Goal: Transaction & Acquisition: Purchase product/service

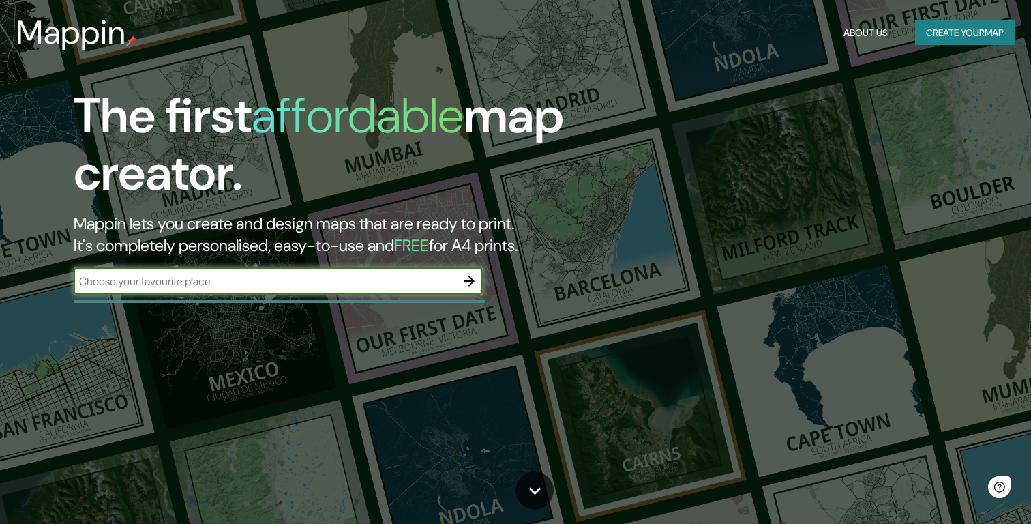
click at [297, 287] on input "text" at bounding box center [265, 282] width 382 height 16
type input "[GEOGRAPHIC_DATA]"
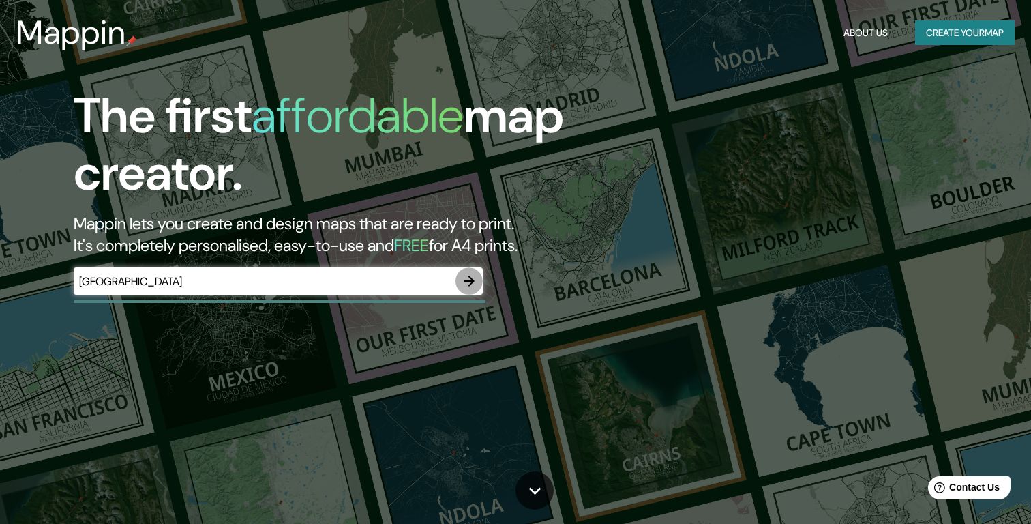
click at [471, 284] on icon "button" at bounding box center [469, 281] width 16 height 16
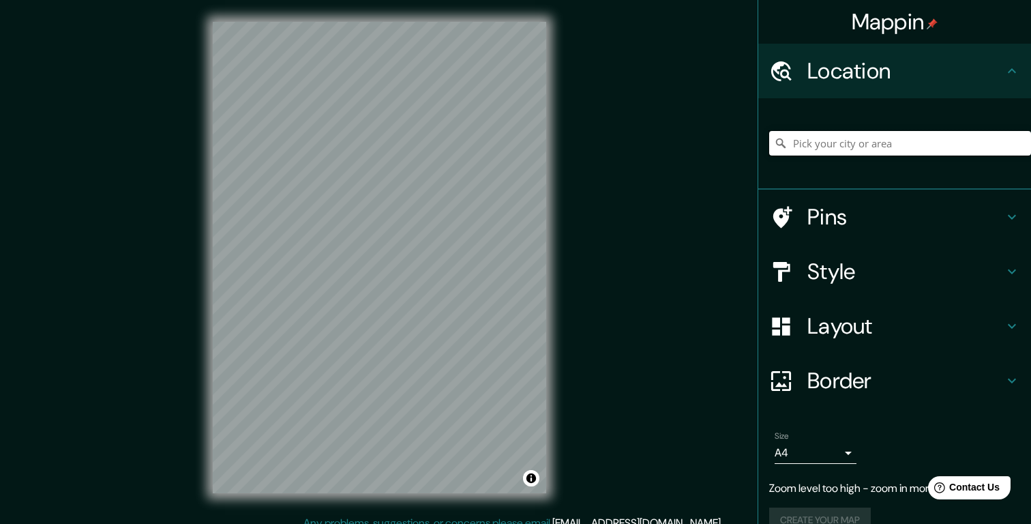
click at [841, 147] on input "Pick your city or area" at bounding box center [901, 143] width 262 height 25
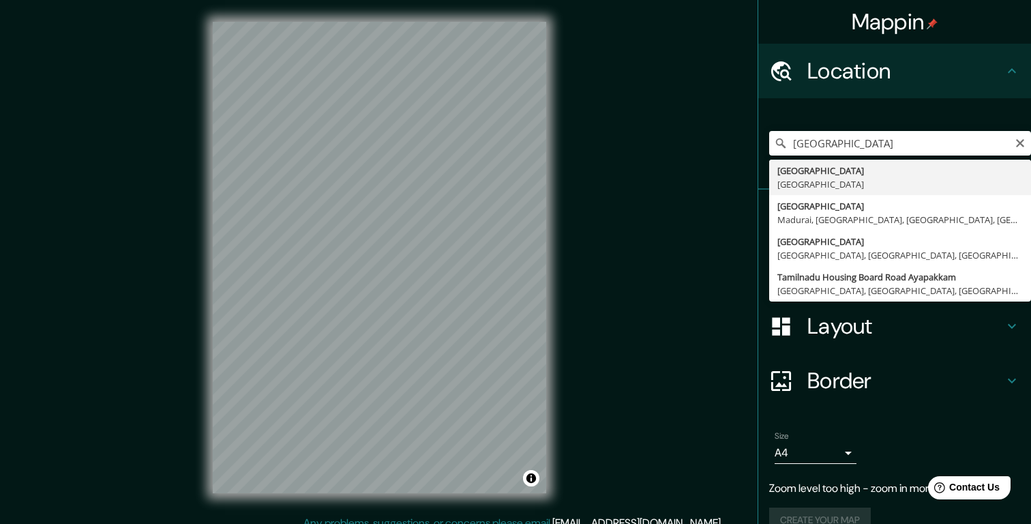
type input "[GEOGRAPHIC_DATA], [GEOGRAPHIC_DATA]"
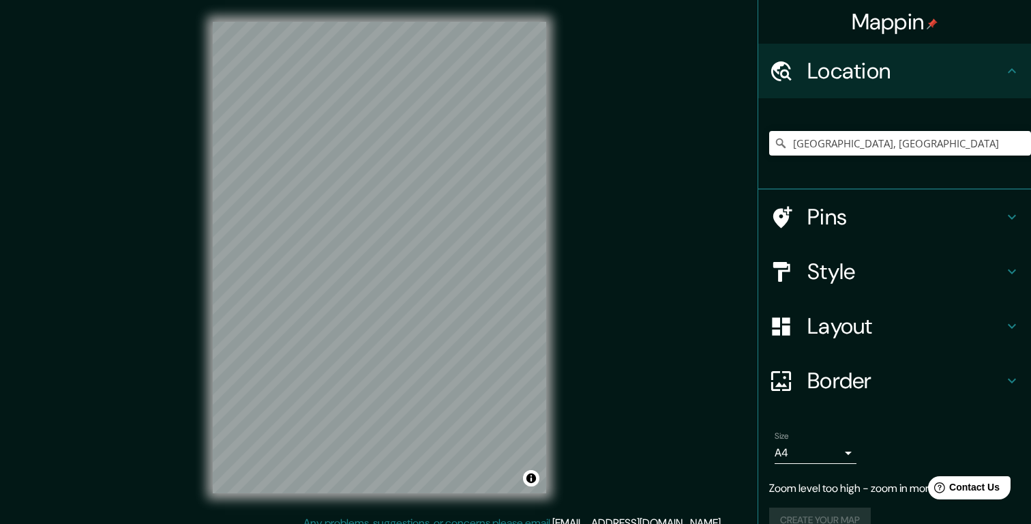
click at [995, 275] on h4 "Style" at bounding box center [906, 271] width 196 height 27
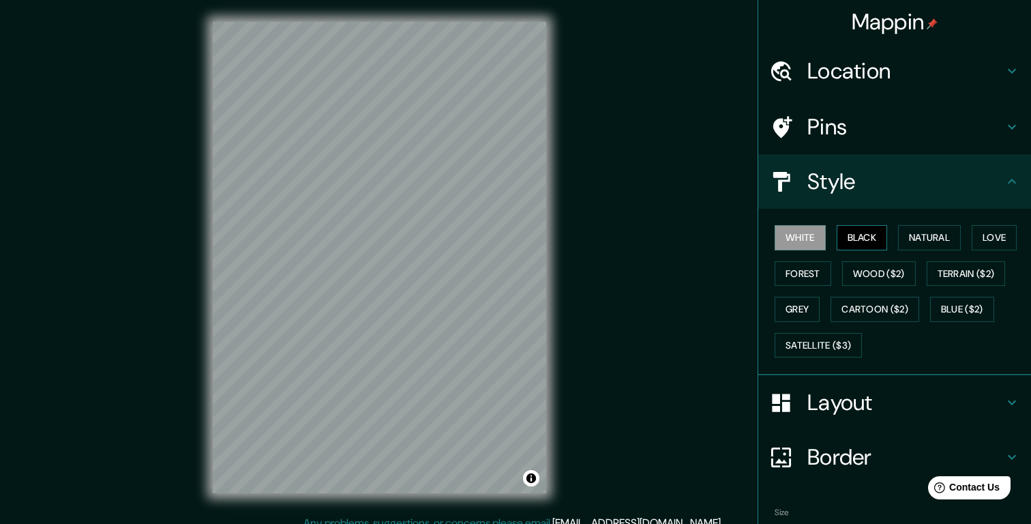
click at [872, 246] on button "Black" at bounding box center [862, 237] width 51 height 25
click at [928, 237] on button "Natural" at bounding box center [929, 237] width 63 height 25
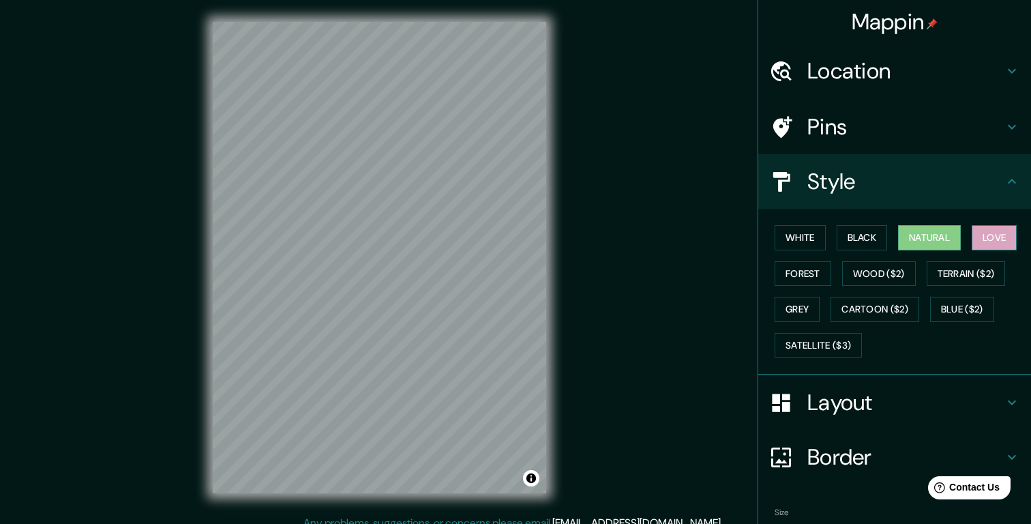
click at [1010, 239] on button "Love" at bounding box center [994, 237] width 45 height 25
click at [986, 270] on button "Terrain ($2)" at bounding box center [966, 273] width 79 height 25
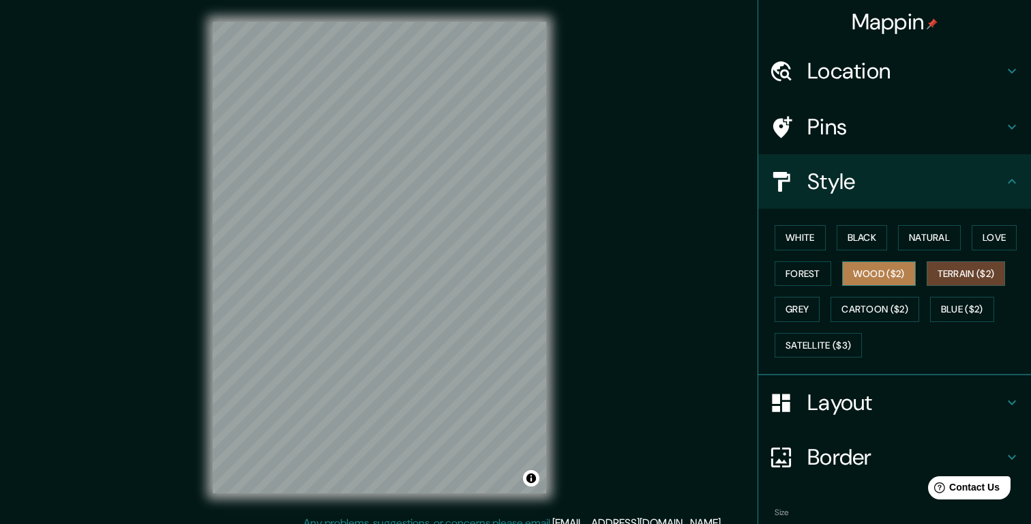
click at [895, 276] on button "Wood ($2)" at bounding box center [880, 273] width 74 height 25
click at [795, 272] on button "Forest" at bounding box center [803, 273] width 57 height 25
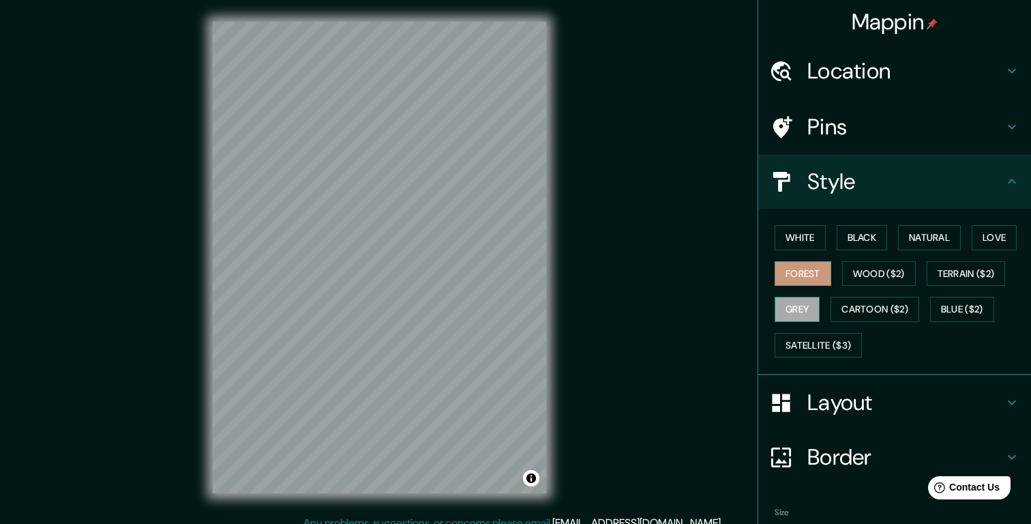
click at [804, 310] on button "Grey" at bounding box center [797, 309] width 45 height 25
click at [881, 312] on button "Cartoon ($2)" at bounding box center [875, 309] width 89 height 25
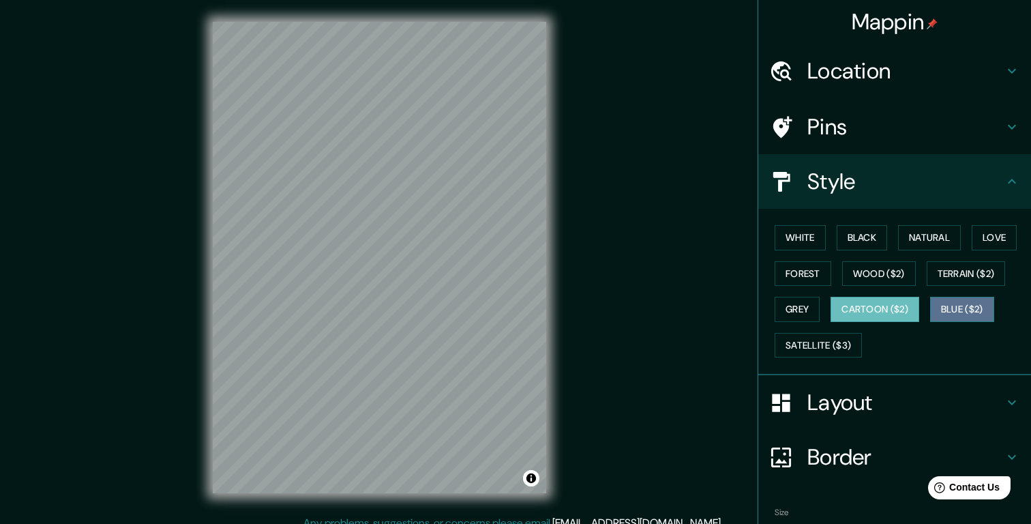
click at [983, 306] on button "Blue ($2)" at bounding box center [963, 309] width 64 height 25
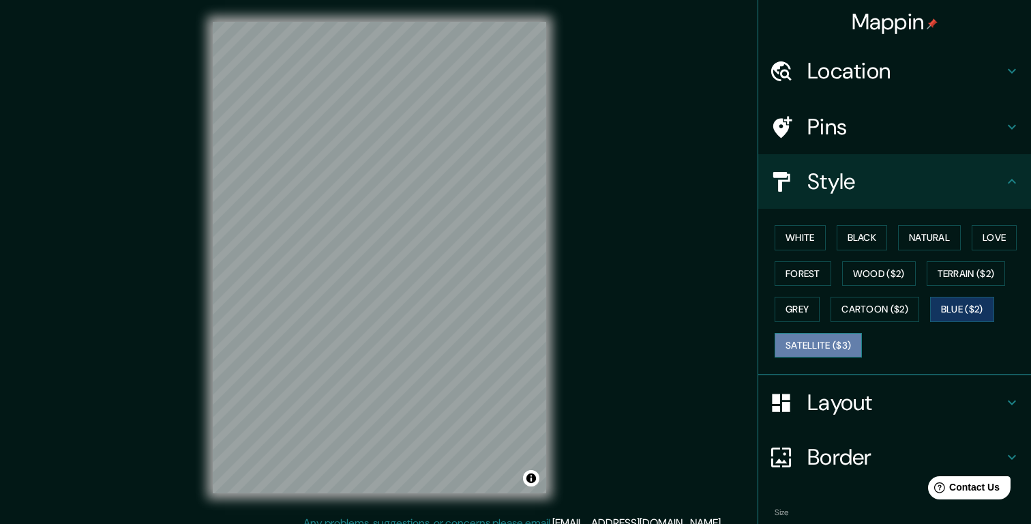
click at [815, 355] on button "Satellite ($3)" at bounding box center [818, 345] width 87 height 25
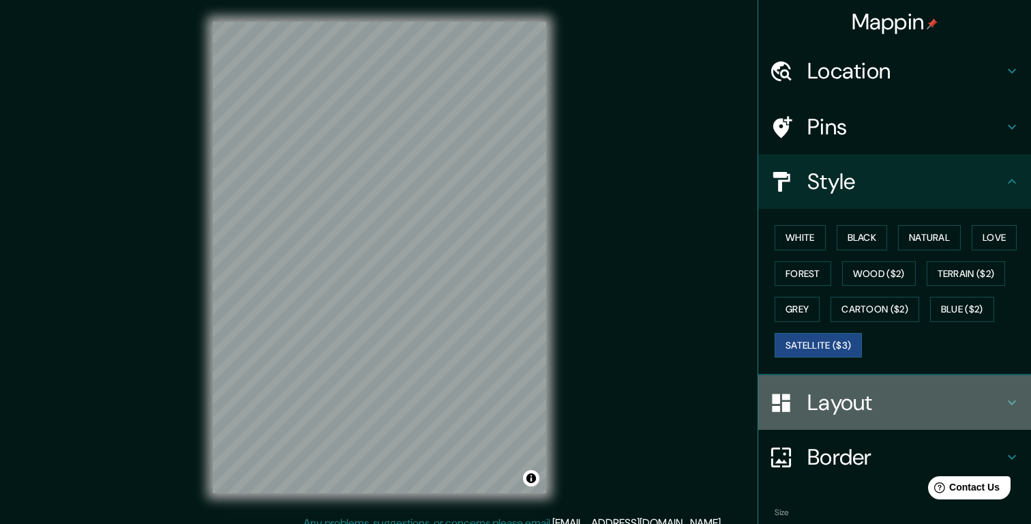
click at [860, 398] on h4 "Layout" at bounding box center [906, 402] width 196 height 27
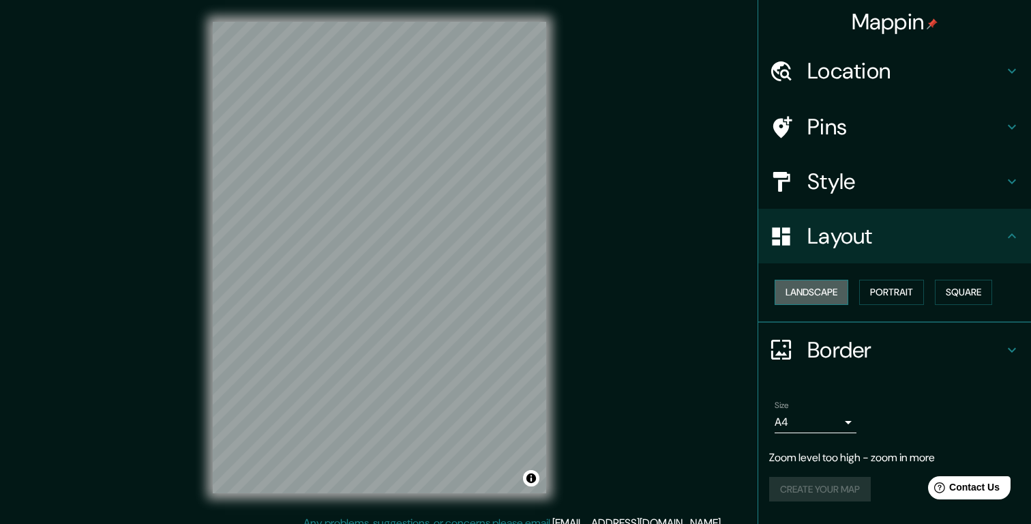
click at [827, 302] on button "Landscape" at bounding box center [812, 292] width 74 height 25
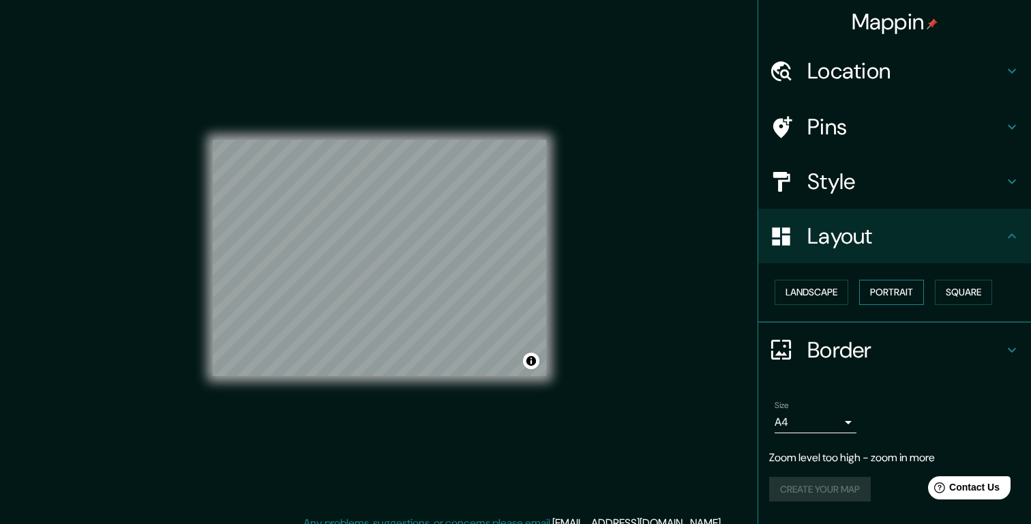
click at [903, 290] on button "Portrait" at bounding box center [892, 292] width 65 height 25
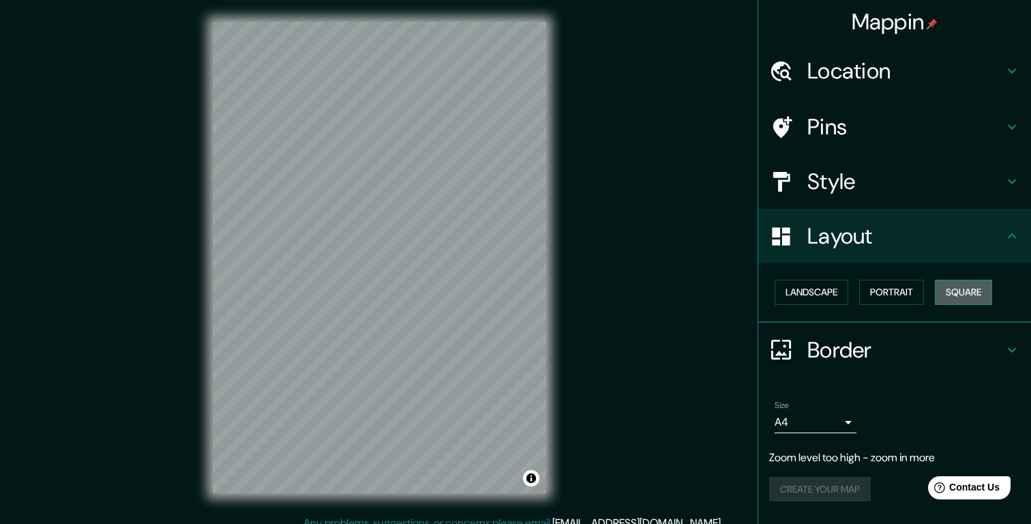
click at [975, 291] on button "Square" at bounding box center [963, 292] width 57 height 25
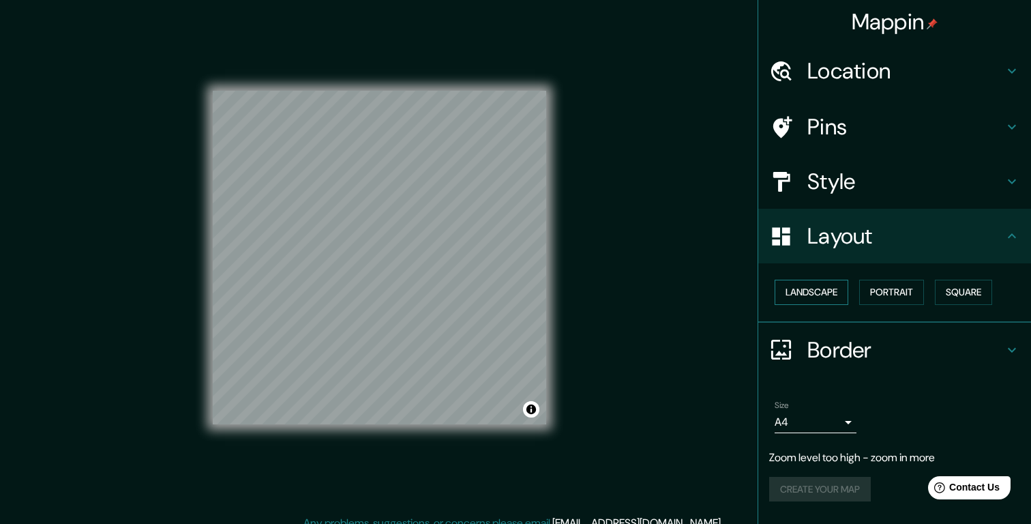
click at [819, 294] on button "Landscape" at bounding box center [812, 292] width 74 height 25
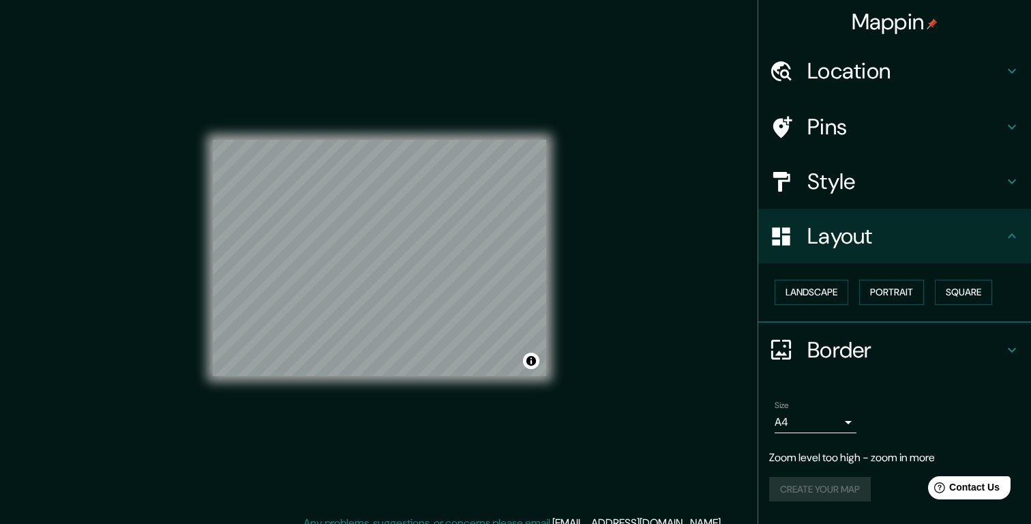
click at [838, 349] on h4 "Border" at bounding box center [906, 349] width 196 height 27
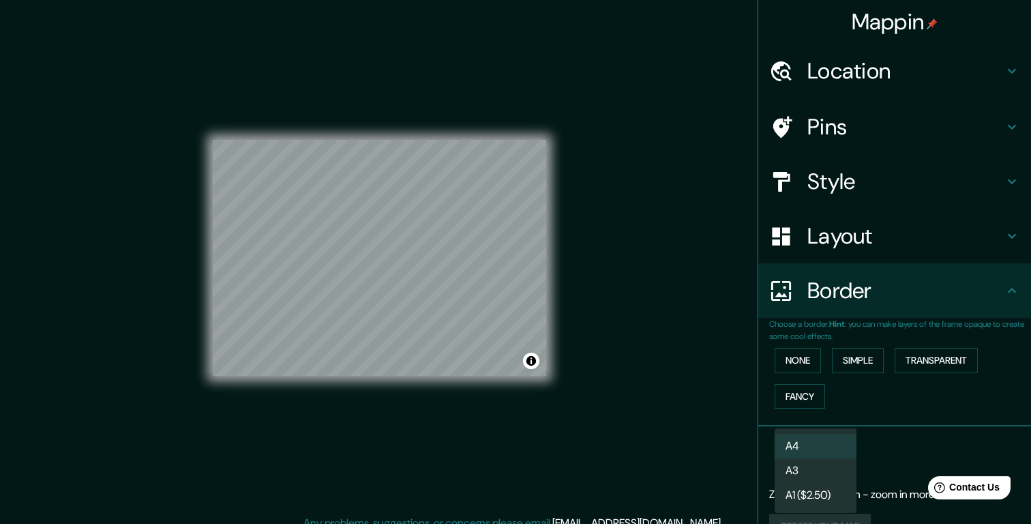
click at [849, 457] on body "Mappin Location [GEOGRAPHIC_DATA], [GEOGRAPHIC_DATA] Pins Style Layout Border C…" at bounding box center [515, 262] width 1031 height 524
click at [916, 452] on div at bounding box center [515, 262] width 1031 height 524
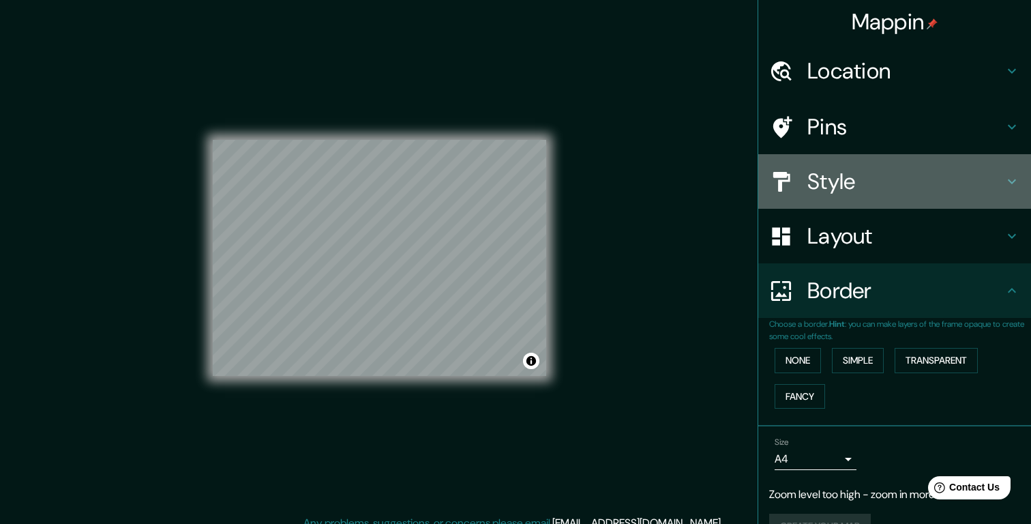
click at [870, 182] on h4 "Style" at bounding box center [906, 181] width 196 height 27
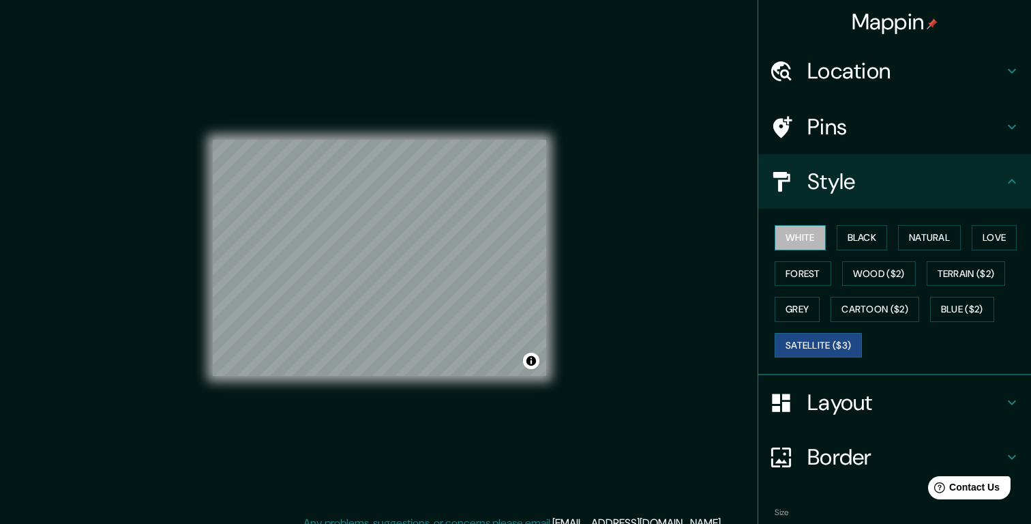
click at [820, 237] on button "White" at bounding box center [800, 237] width 51 height 25
click at [883, 241] on button "Black" at bounding box center [862, 237] width 51 height 25
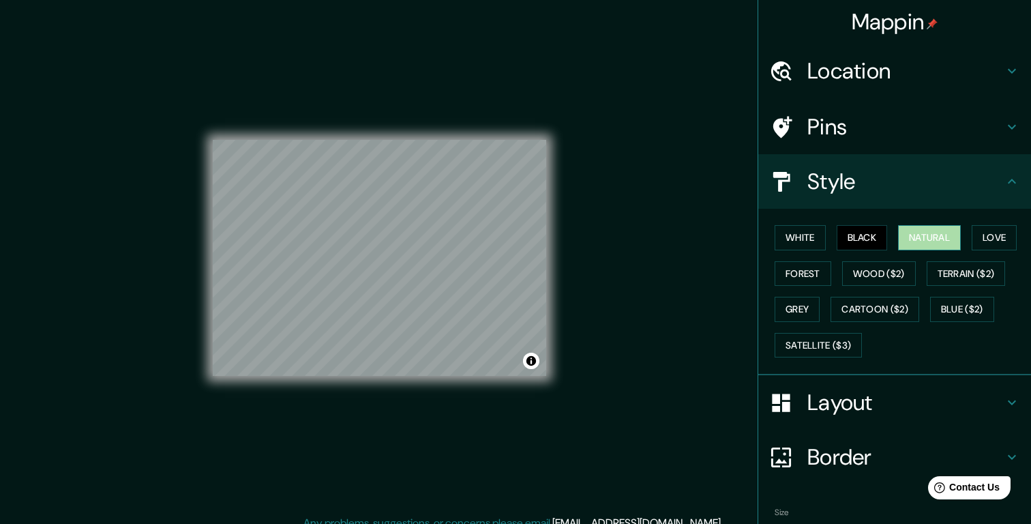
click at [933, 240] on button "Natural" at bounding box center [929, 237] width 63 height 25
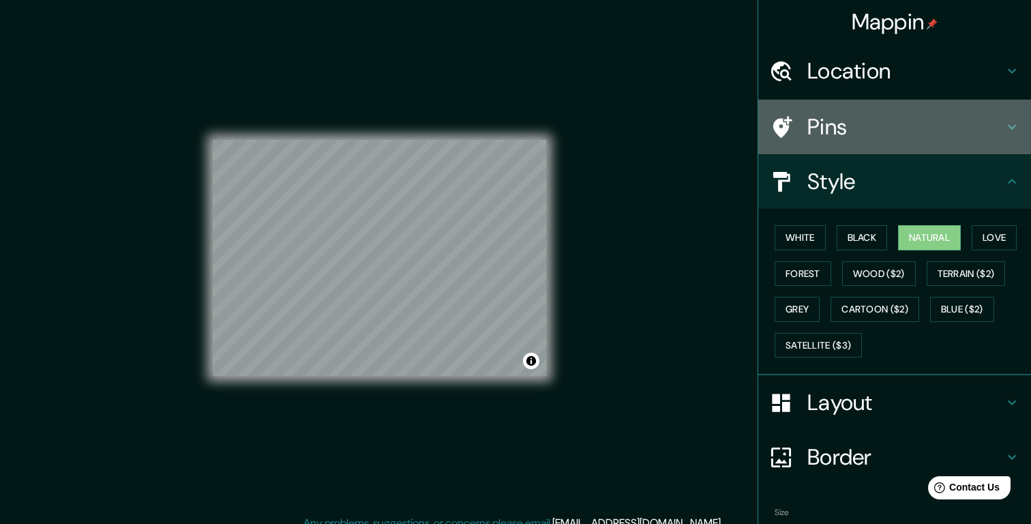
click at [964, 123] on h4 "Pins" at bounding box center [906, 126] width 196 height 27
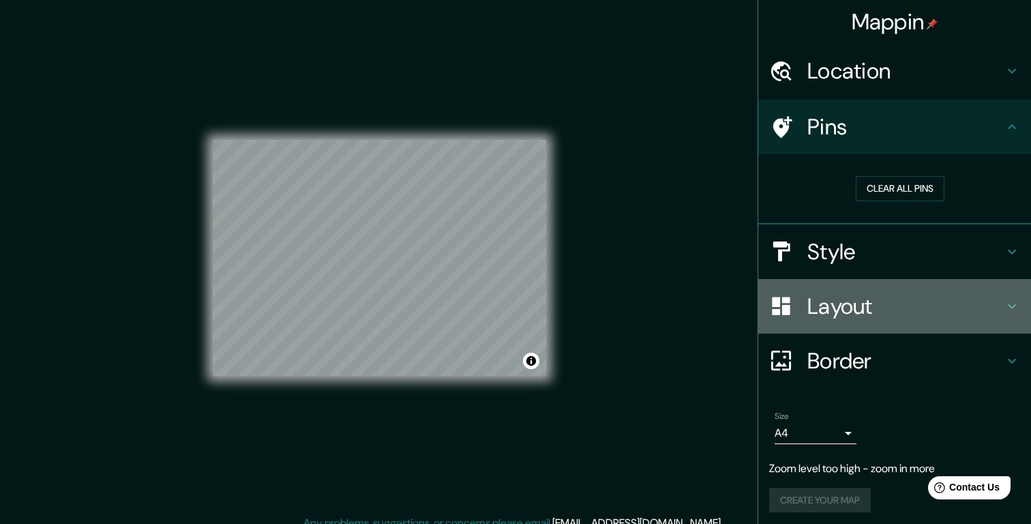
click at [923, 303] on h4 "Layout" at bounding box center [906, 306] width 196 height 27
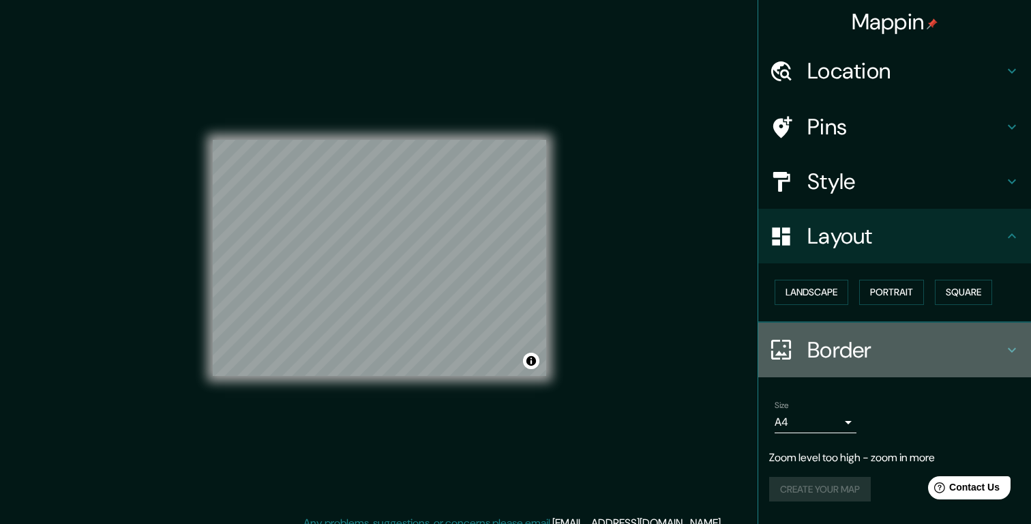
click at [840, 352] on h4 "Border" at bounding box center [906, 349] width 196 height 27
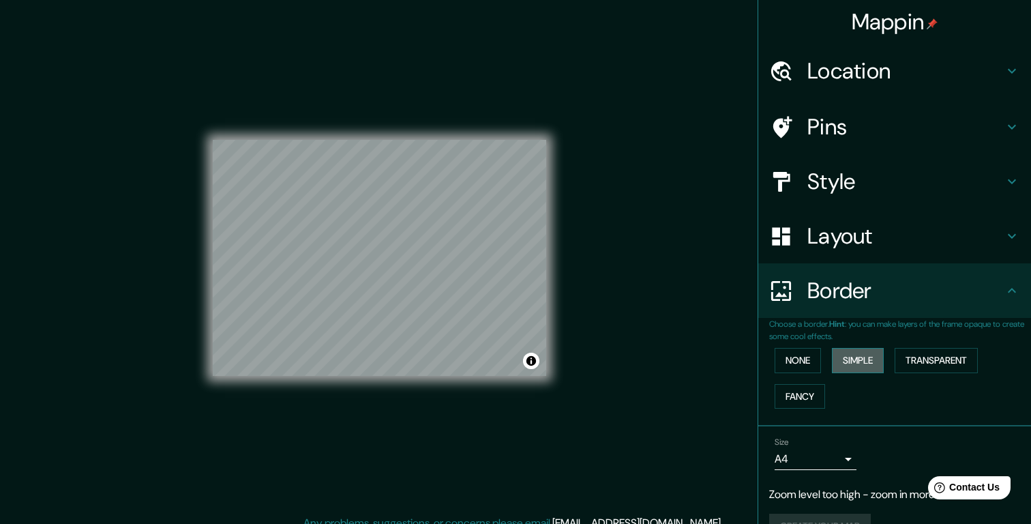
click at [880, 372] on button "Simple" at bounding box center [858, 360] width 52 height 25
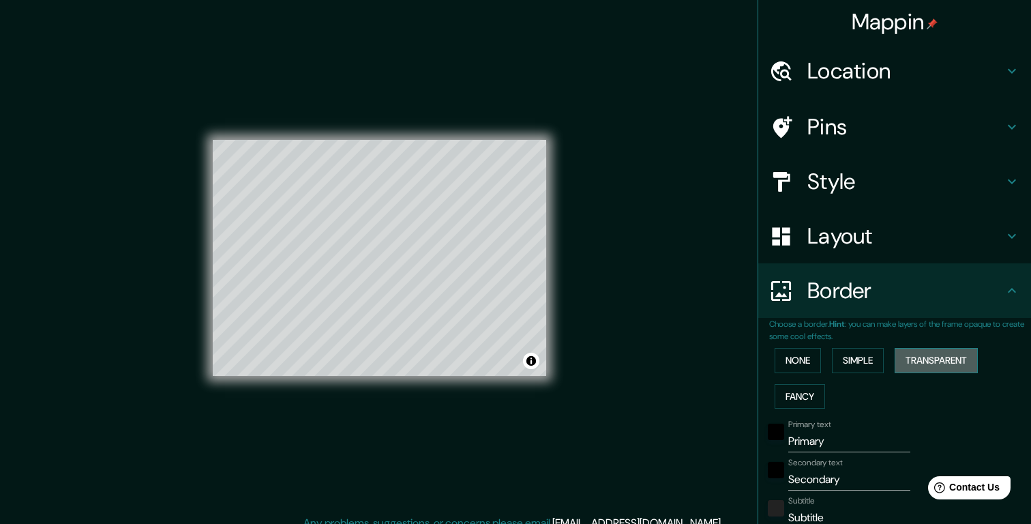
click at [937, 359] on button "Transparent" at bounding box center [936, 360] width 83 height 25
click at [819, 394] on button "Fancy" at bounding box center [800, 396] width 50 height 25
click at [802, 364] on button "None" at bounding box center [798, 360] width 46 height 25
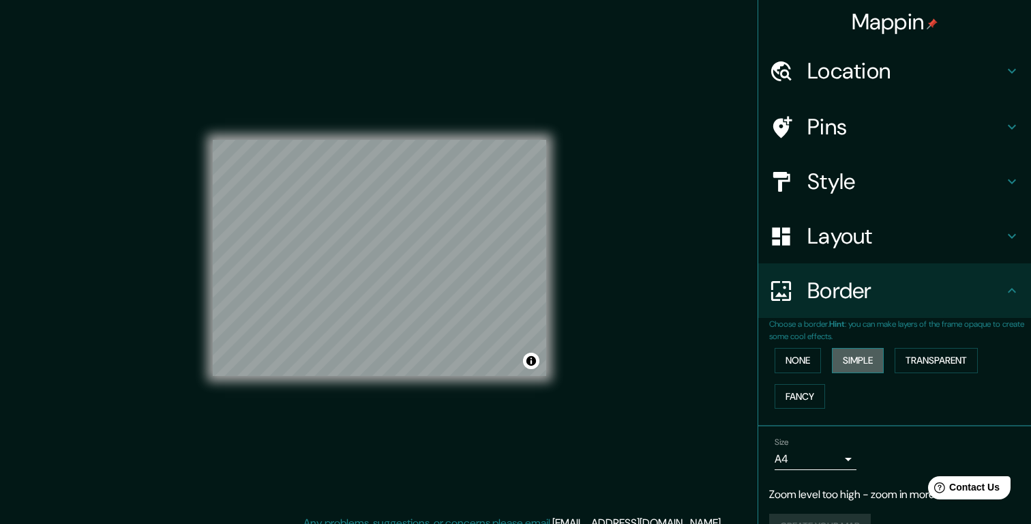
click at [862, 360] on button "Simple" at bounding box center [858, 360] width 52 height 25
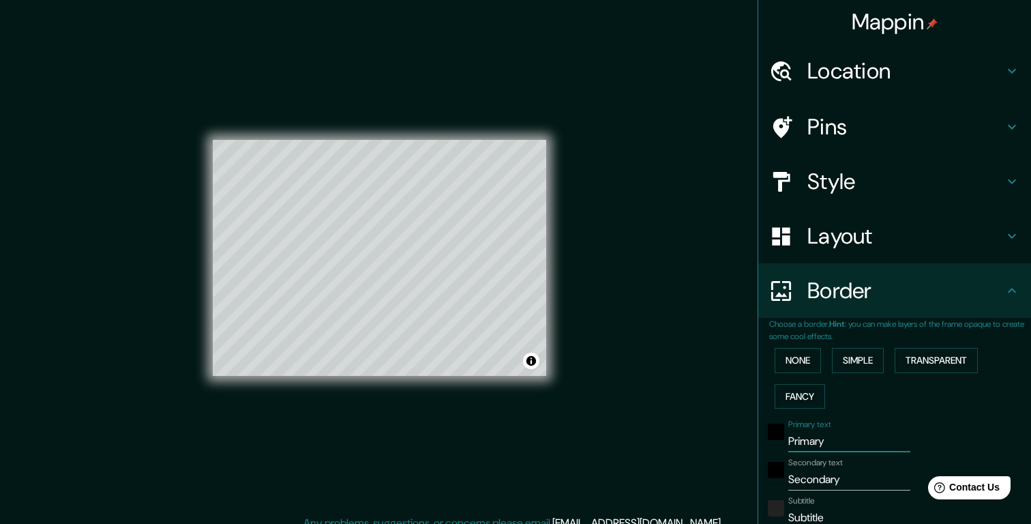
click at [830, 439] on input "Primary" at bounding box center [850, 441] width 122 height 22
click at [407, 263] on div at bounding box center [405, 266] width 11 height 11
click at [384, 292] on div at bounding box center [382, 293] width 11 height 11
click at [396, 318] on div at bounding box center [395, 317] width 11 height 11
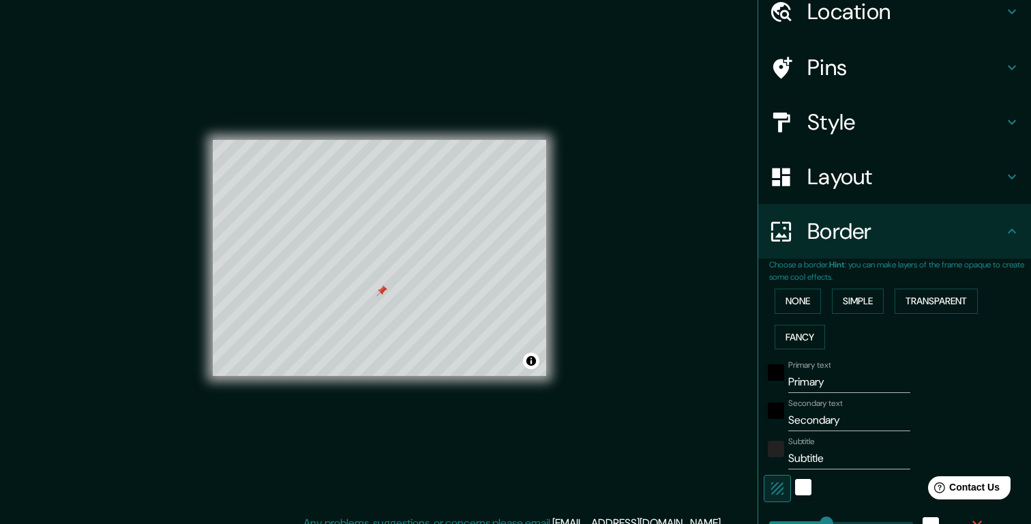
scroll to position [60, 0]
click at [808, 379] on input "Primary" at bounding box center [850, 381] width 122 height 22
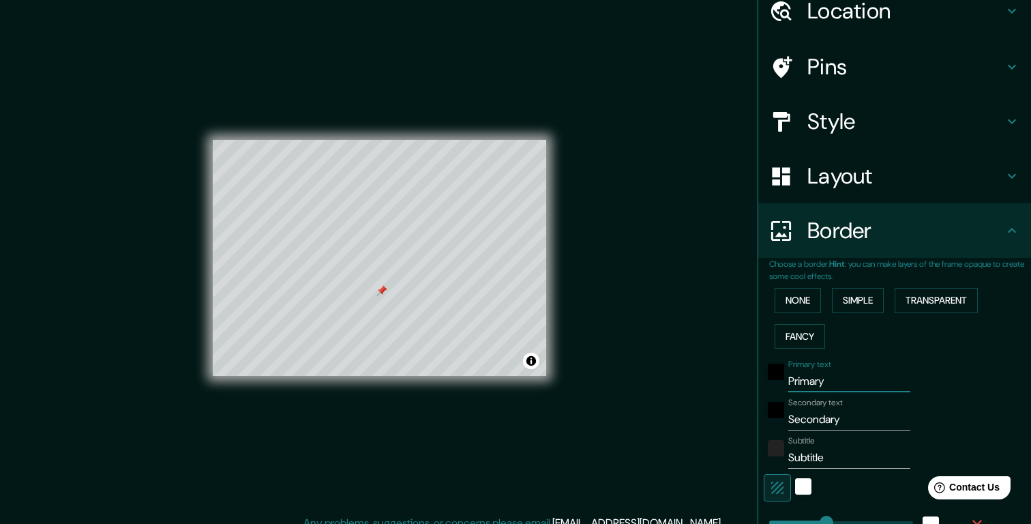
click at [808, 379] on input "Primary" at bounding box center [850, 381] width 122 height 22
type input "T"
type input "196"
type input "39"
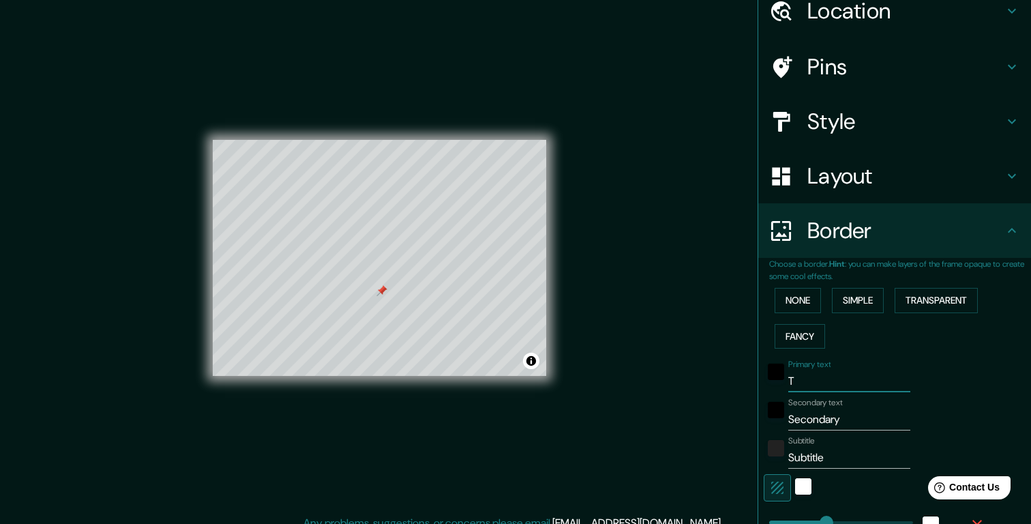
type input "Ta"
type input "196"
type input "39"
type input "[PERSON_NAME]"
type input "196"
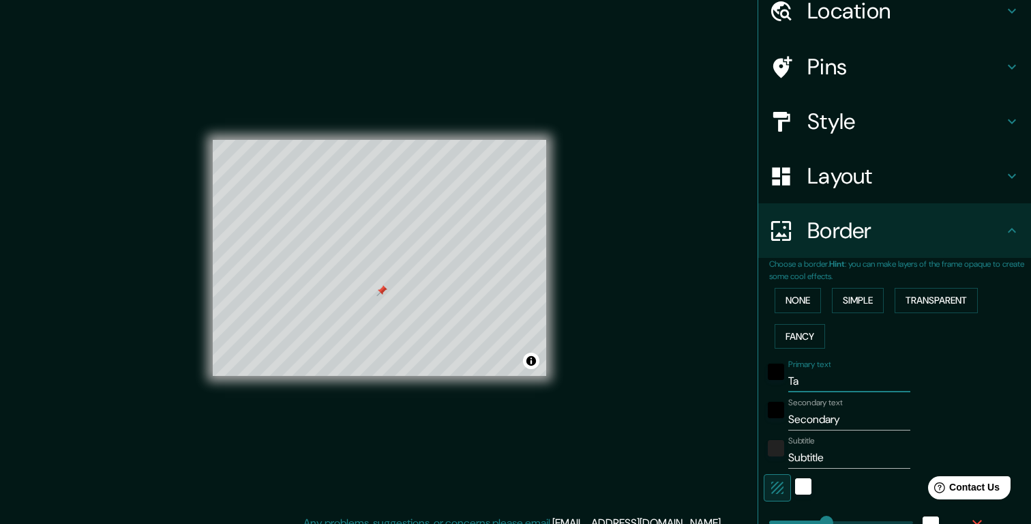
type input "39"
type input "[PERSON_NAME]"
type input "196"
type input "39"
type input "Tamil"
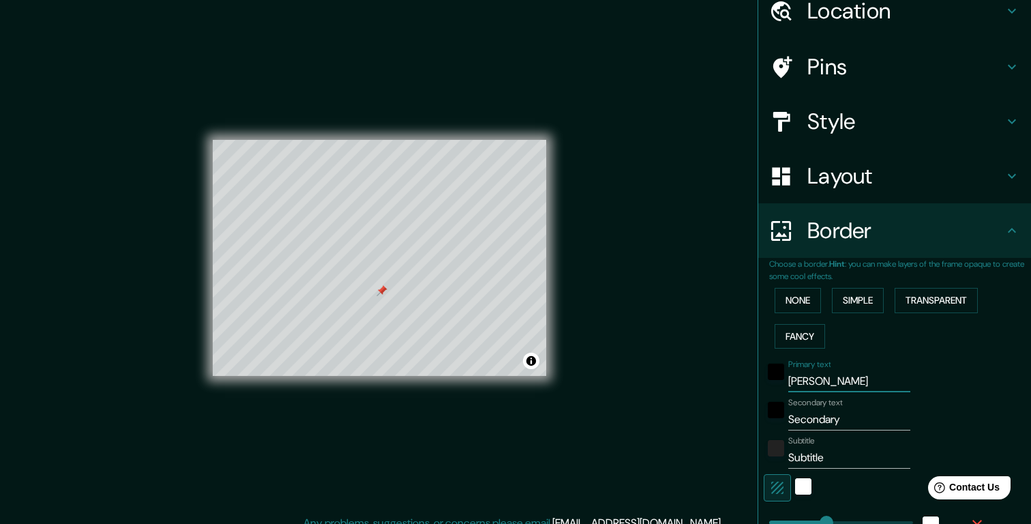
type input "196"
type input "39"
type input "[DEMOGRAPHIC_DATA]"
type input "196"
type input "39"
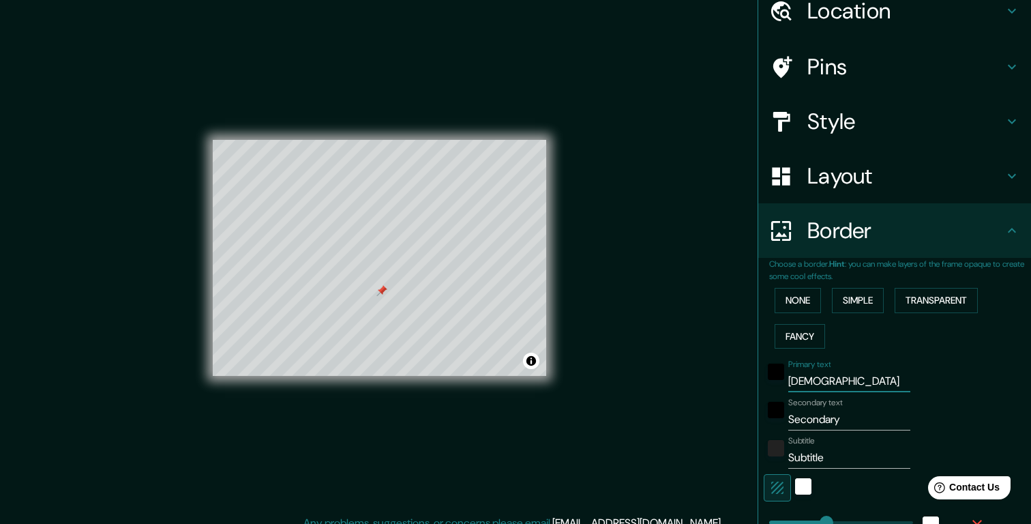
type input "Tamil"
type input "196"
type input "39"
type input "[PERSON_NAME]"
type input "196"
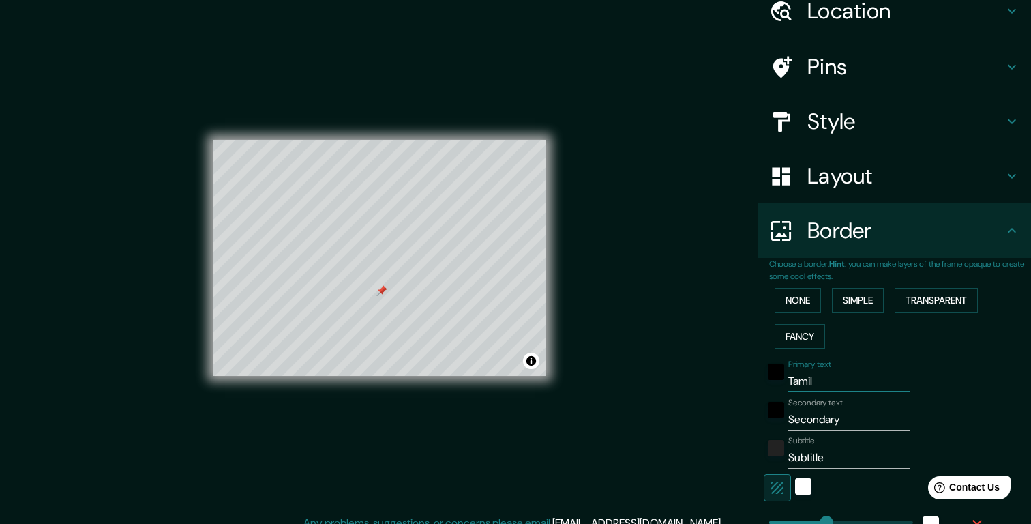
type input "39"
type input "Tamil"
type input "196"
type input "39"
type input "[DEMOGRAPHIC_DATA]"
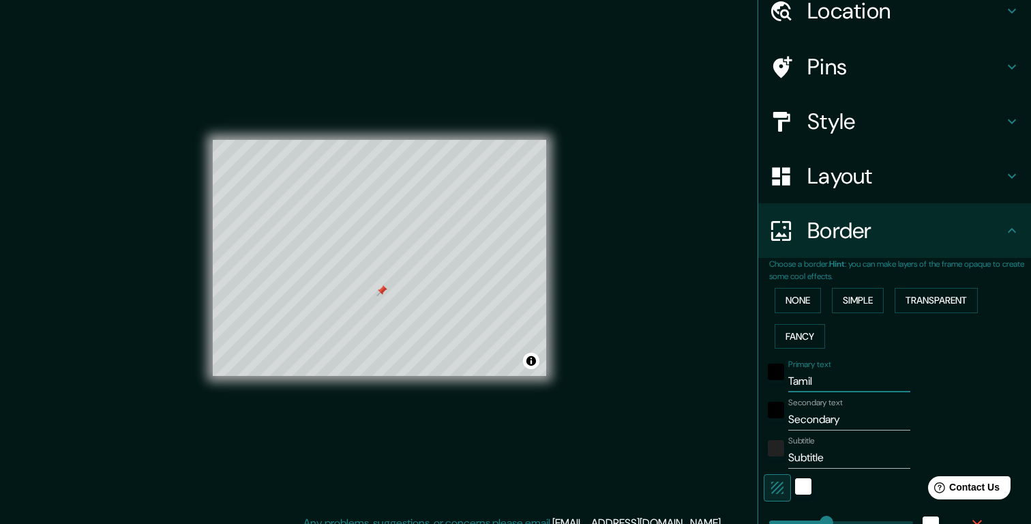
type input "196"
type input "39"
type input "[DEMOGRAPHIC_DATA]"
type input "196"
type input "39"
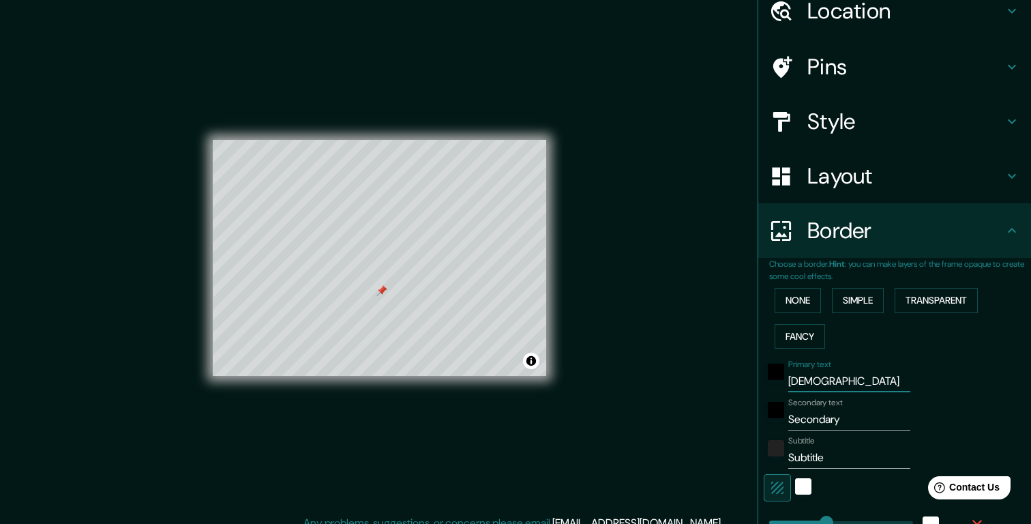
type input "Tamilnad"
type input "196"
type input "39"
type input "[GEOGRAPHIC_DATA]"
type input "196"
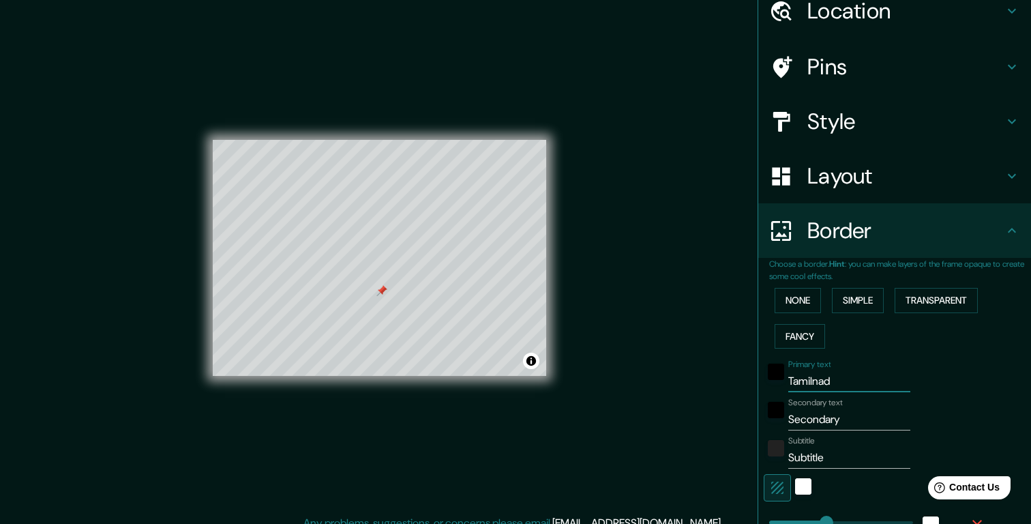
type input "39"
type input "[GEOGRAPHIC_DATA]"
click at [813, 411] on input "Secondary" at bounding box center [850, 420] width 122 height 22
paste input "[GEOGRAPHIC_DATA]"
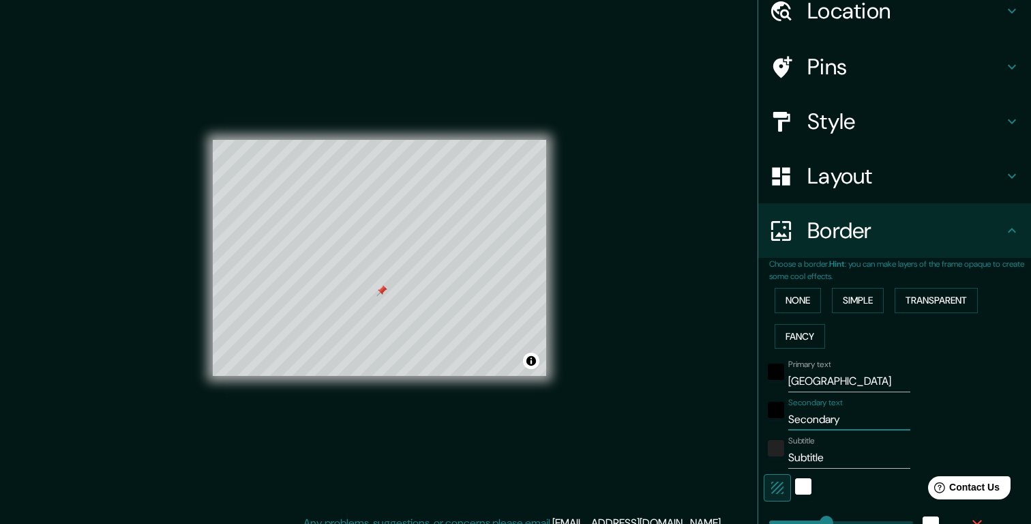
type input "[GEOGRAPHIC_DATA]"
type input "196"
type input "39"
type input "[GEOGRAPHIC_DATA]"
click at [823, 386] on input "[GEOGRAPHIC_DATA]" at bounding box center [850, 381] width 122 height 22
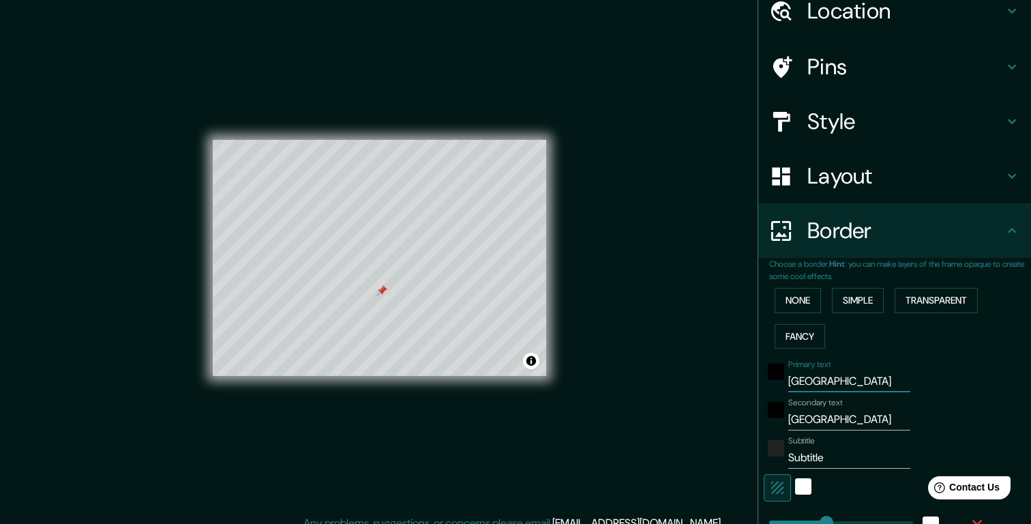
click at [823, 386] on input "[GEOGRAPHIC_DATA]" at bounding box center [850, 381] width 122 height 22
type input "196"
type input "39"
click at [814, 456] on input "Subtitle" at bounding box center [850, 458] width 122 height 22
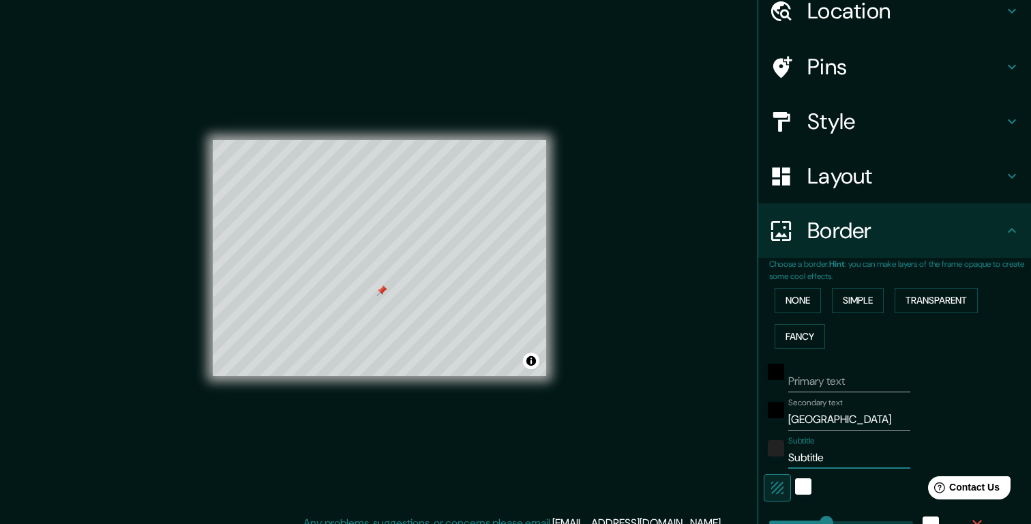
type input "I"
type input "196"
type input "39"
type input "In"
type input "196"
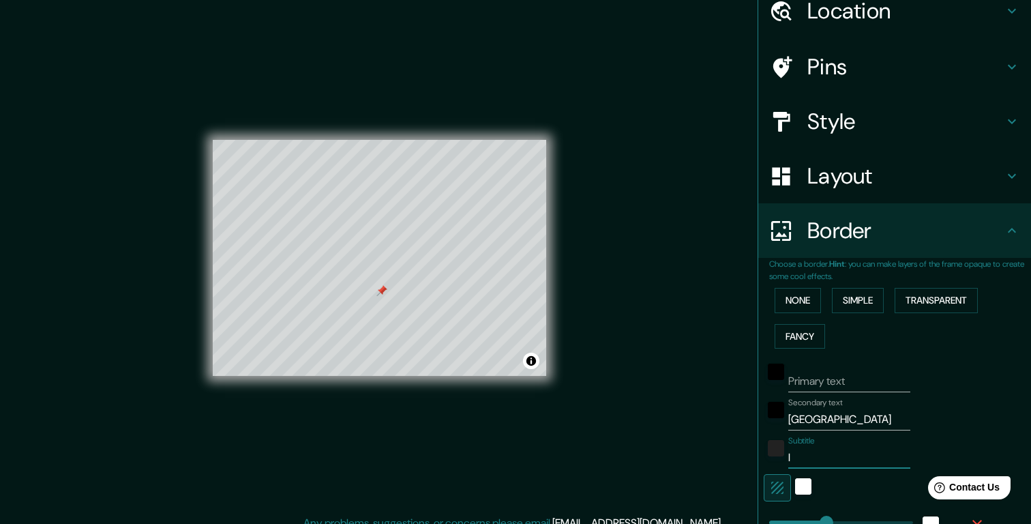
type input "39"
type input "Ind"
type input "196"
type input "39"
type input "Indi"
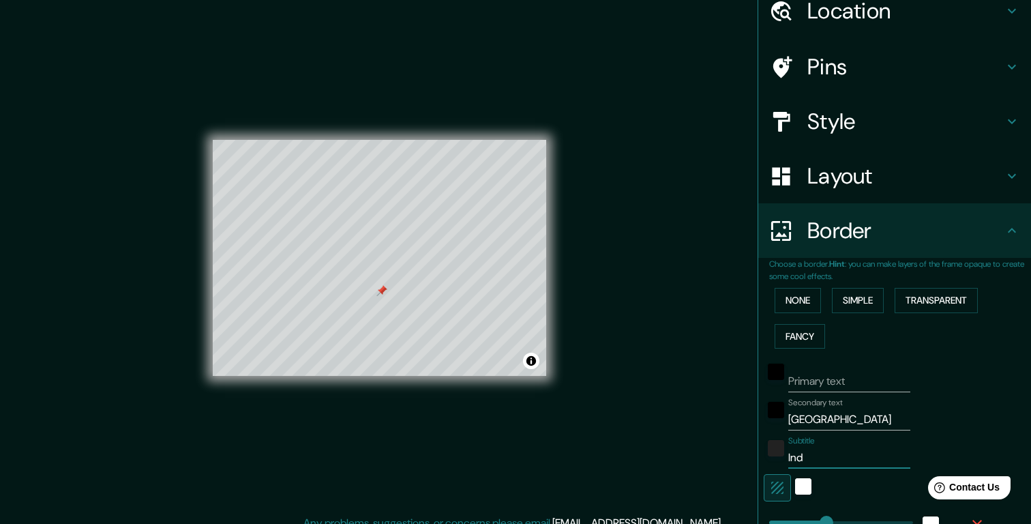
type input "196"
type input "39"
type input "[GEOGRAPHIC_DATA]"
type input "196"
type input "39"
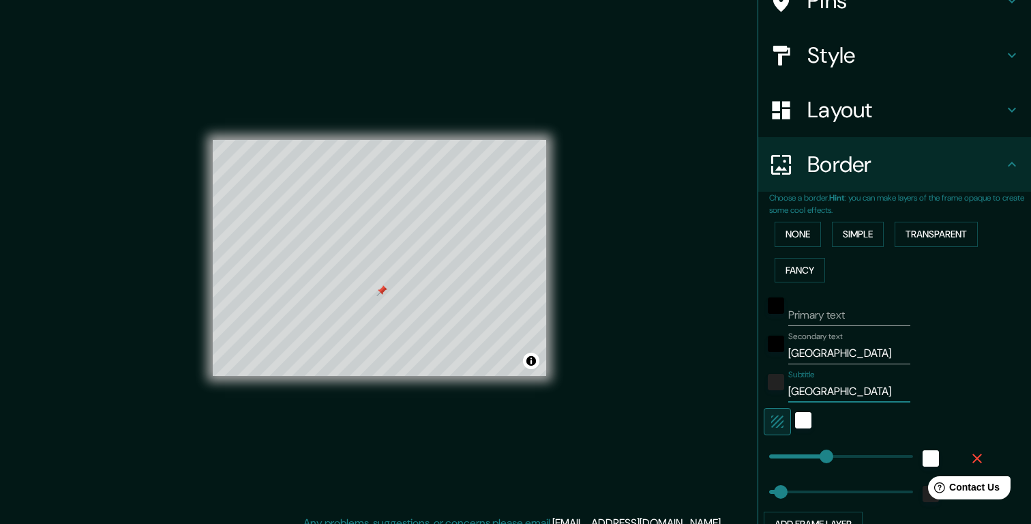
scroll to position [280, 0]
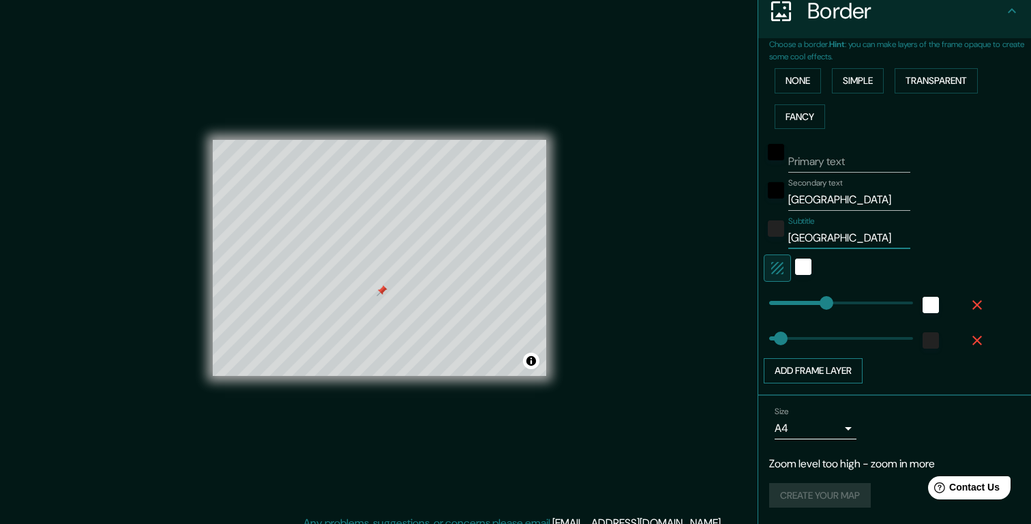
type input "[GEOGRAPHIC_DATA]"
click at [836, 371] on button "Add frame layer" at bounding box center [813, 370] width 99 height 25
type input "196"
type input "39"
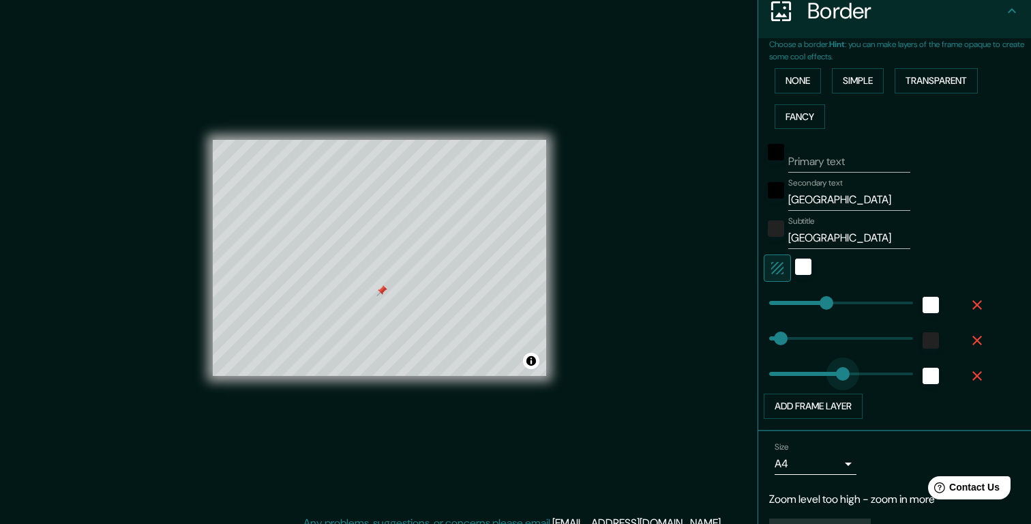
type input "241"
drag, startPoint x: 823, startPoint y: 372, endPoint x: 840, endPoint y: 377, distance: 17.7
type input "196"
type input "39"
click at [982, 373] on icon "button" at bounding box center [977, 376] width 16 height 16
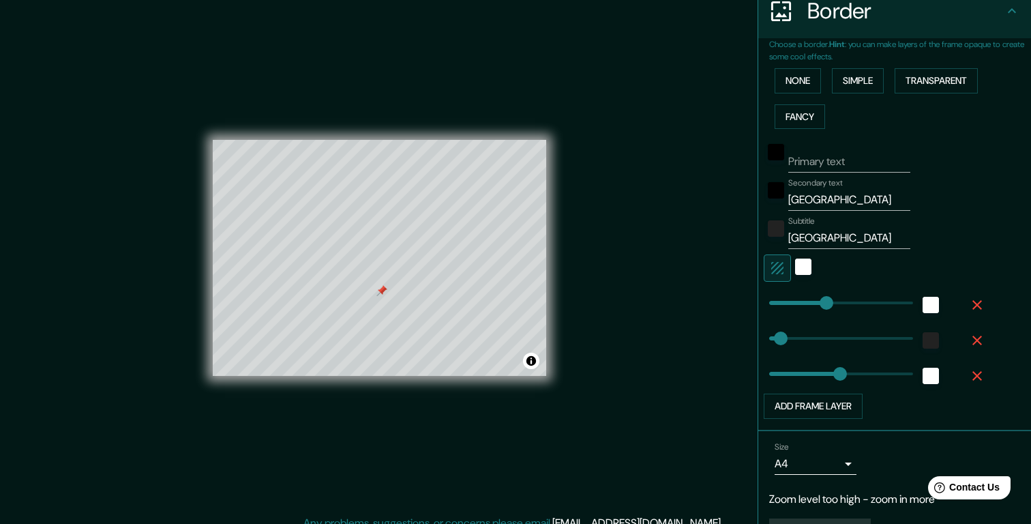
type input "196"
type input "39"
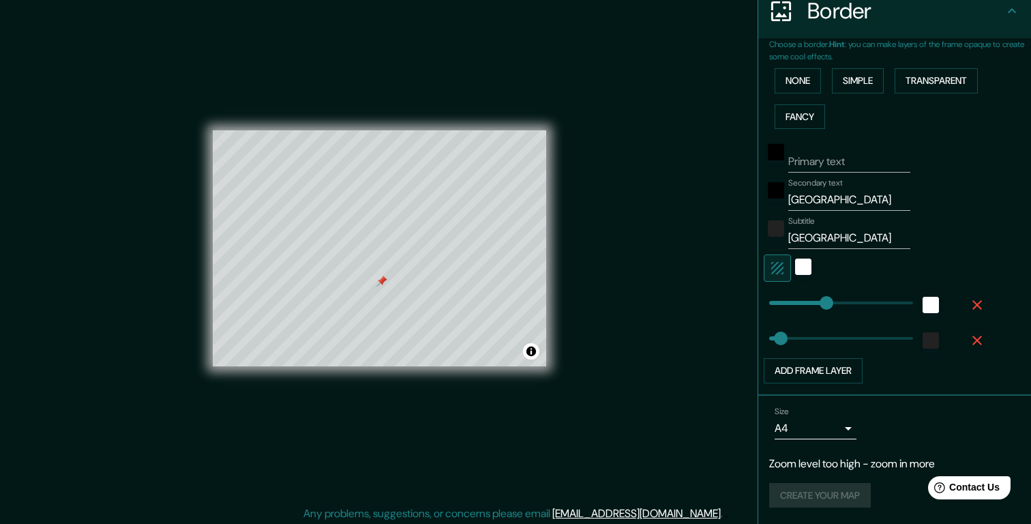
scroll to position [13, 0]
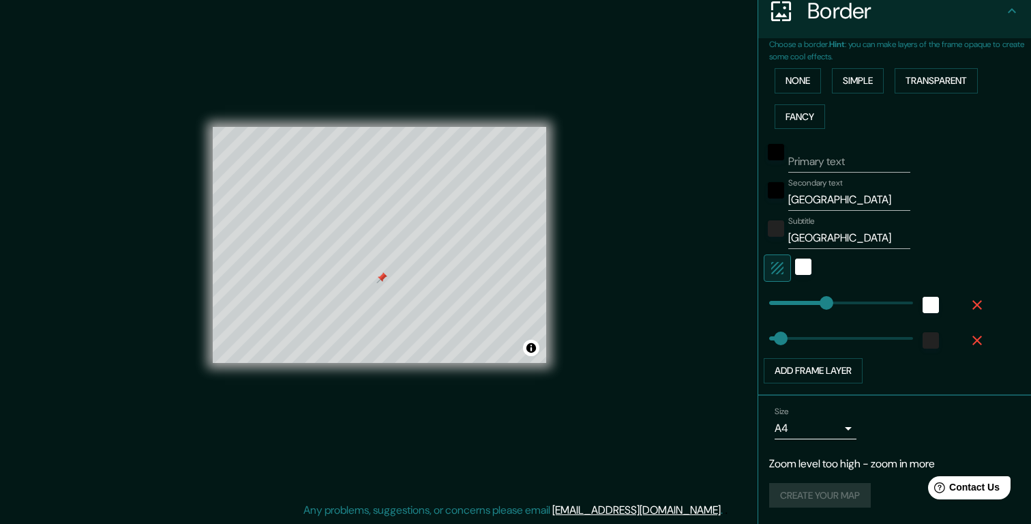
click at [847, 425] on body "Mappin Location [GEOGRAPHIC_DATA], [GEOGRAPHIC_DATA] Pins Style Layout Border C…" at bounding box center [515, 249] width 1031 height 524
click at [900, 437] on div at bounding box center [515, 262] width 1031 height 524
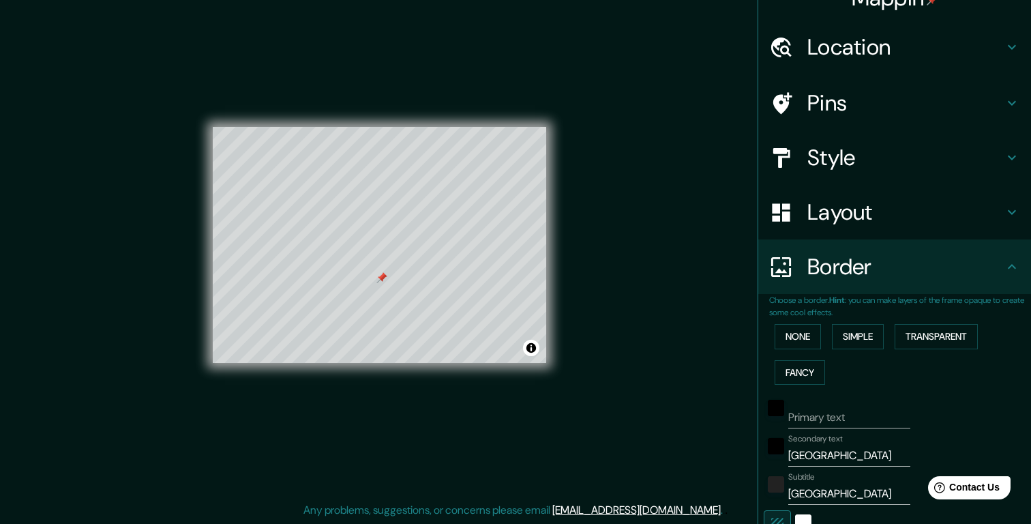
scroll to position [0, 0]
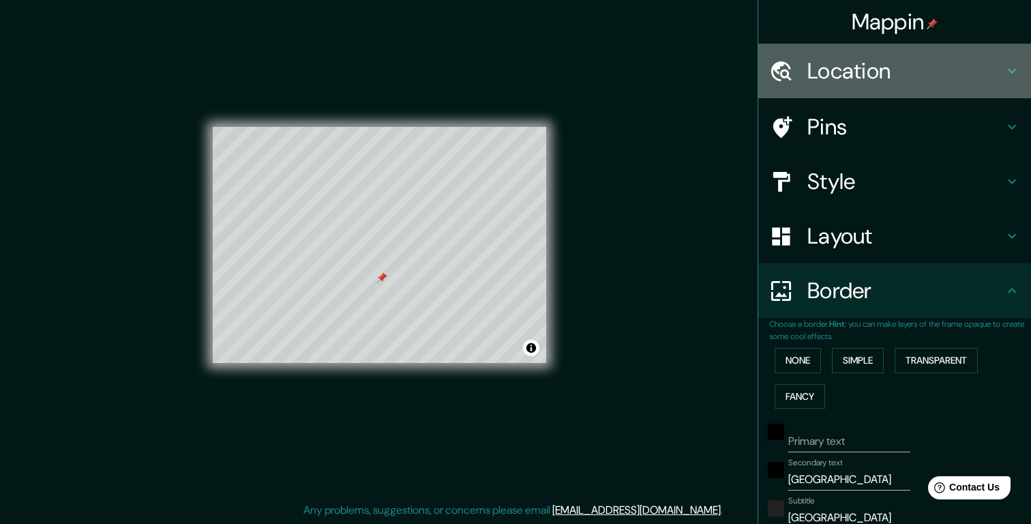
click at [858, 75] on h4 "Location" at bounding box center [906, 70] width 196 height 27
type input "196"
type input "39"
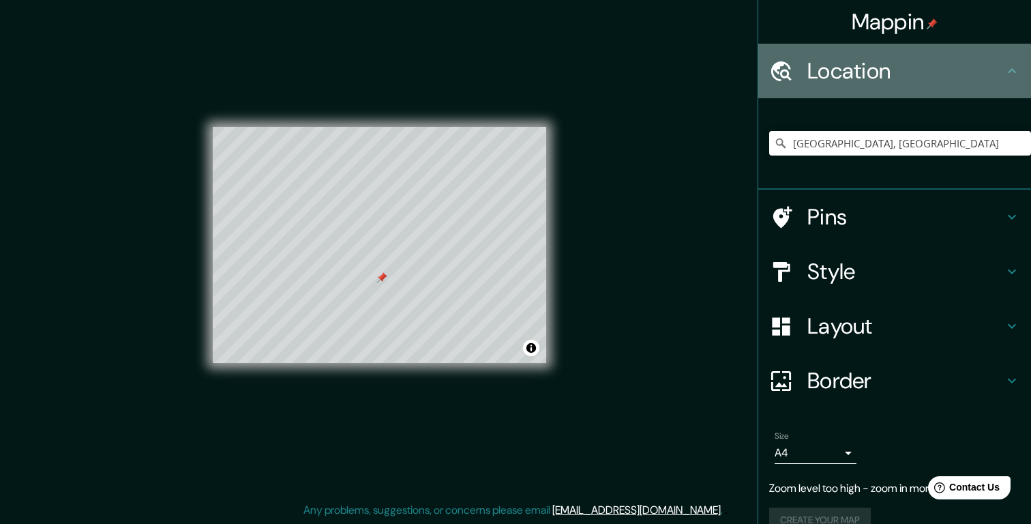
click at [858, 75] on h4 "Location" at bounding box center [906, 70] width 196 height 27
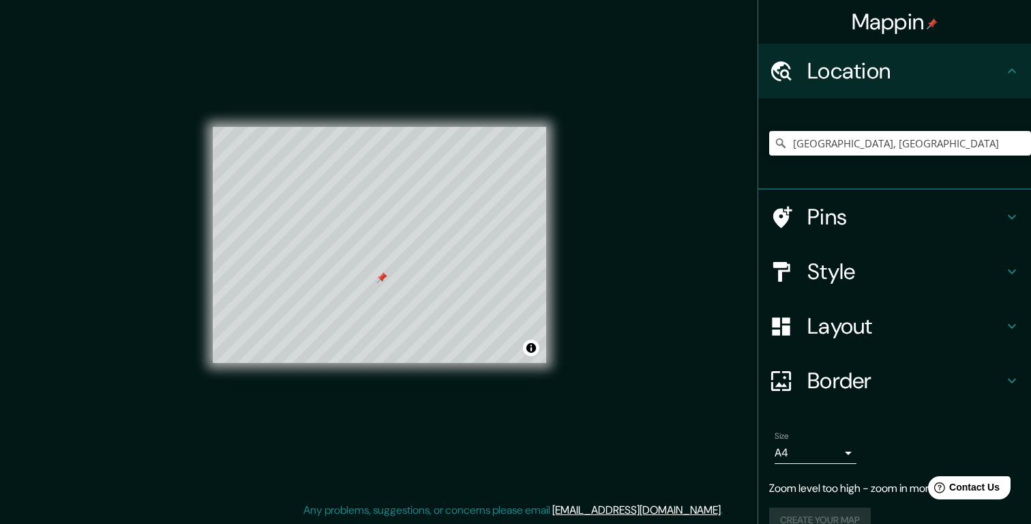
click at [858, 205] on h4 "Pins" at bounding box center [906, 216] width 196 height 27
type input "196"
type input "39"
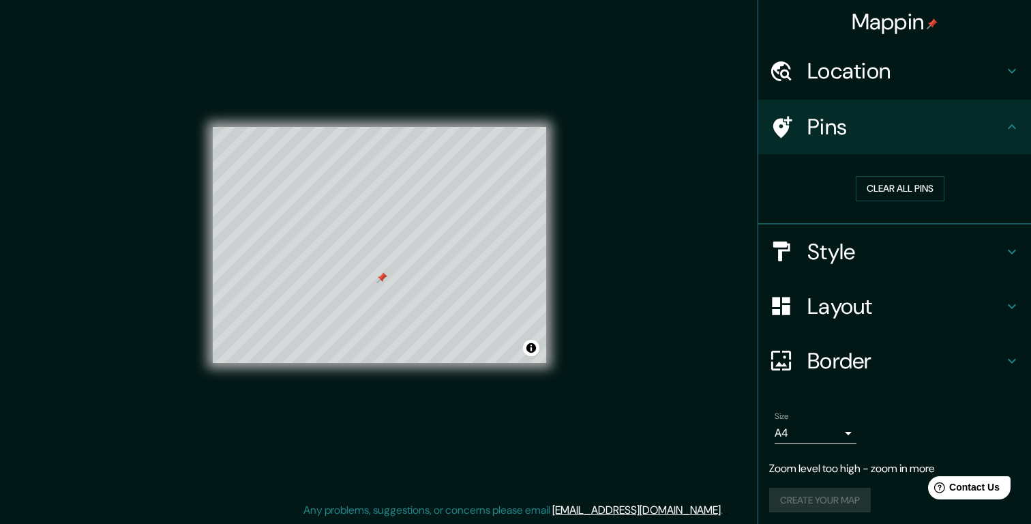
scroll to position [5, 0]
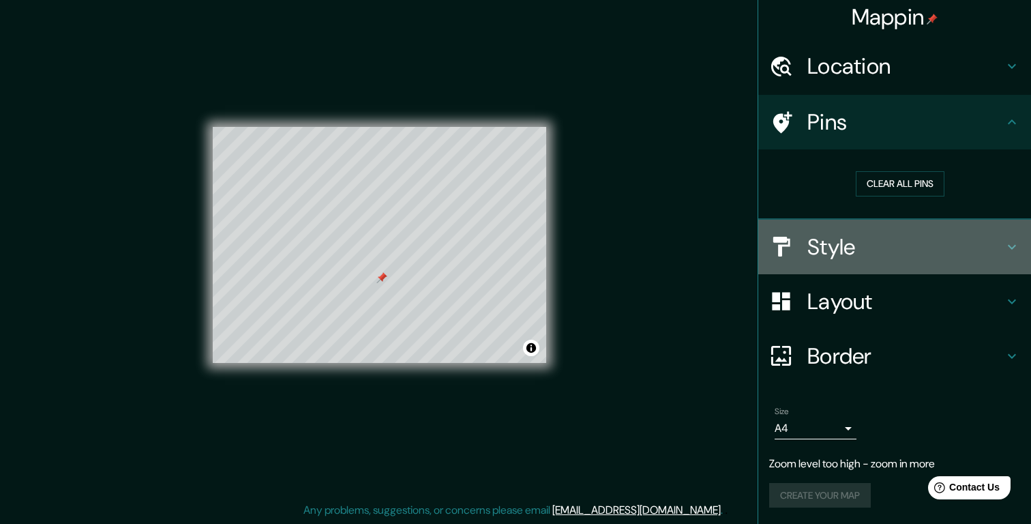
click at [851, 259] on h4 "Style" at bounding box center [906, 246] width 196 height 27
type input "196"
type input "39"
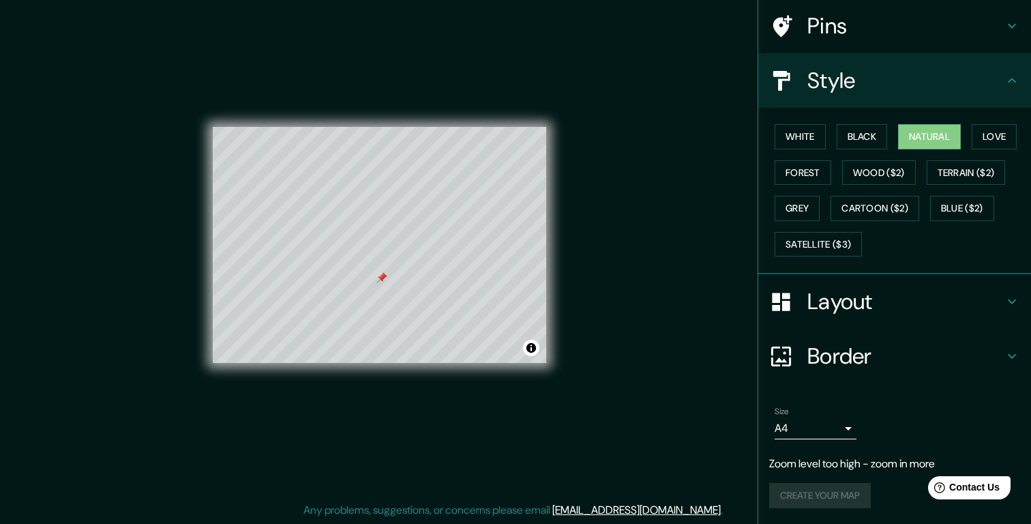
scroll to position [101, 0]
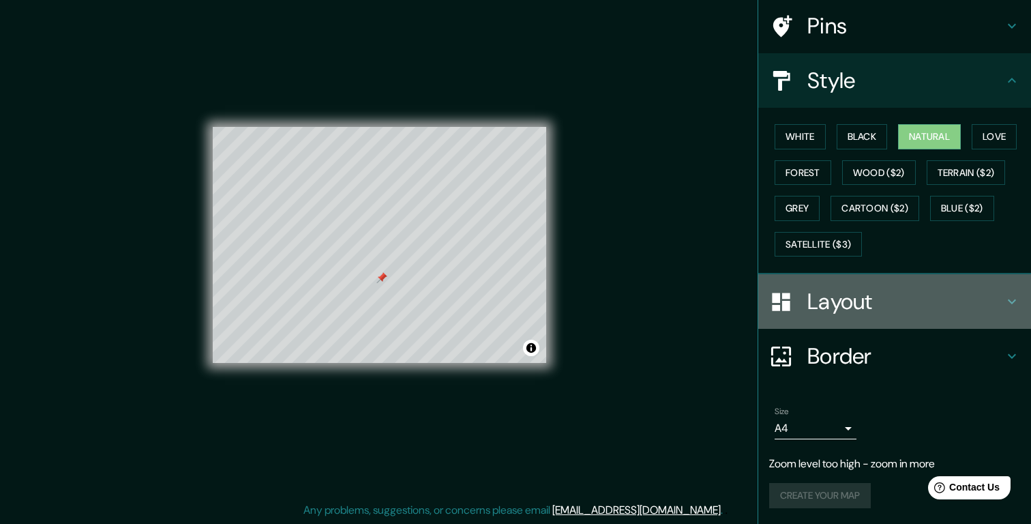
click at [984, 305] on h4 "Layout" at bounding box center [906, 301] width 196 height 27
type input "196"
type input "39"
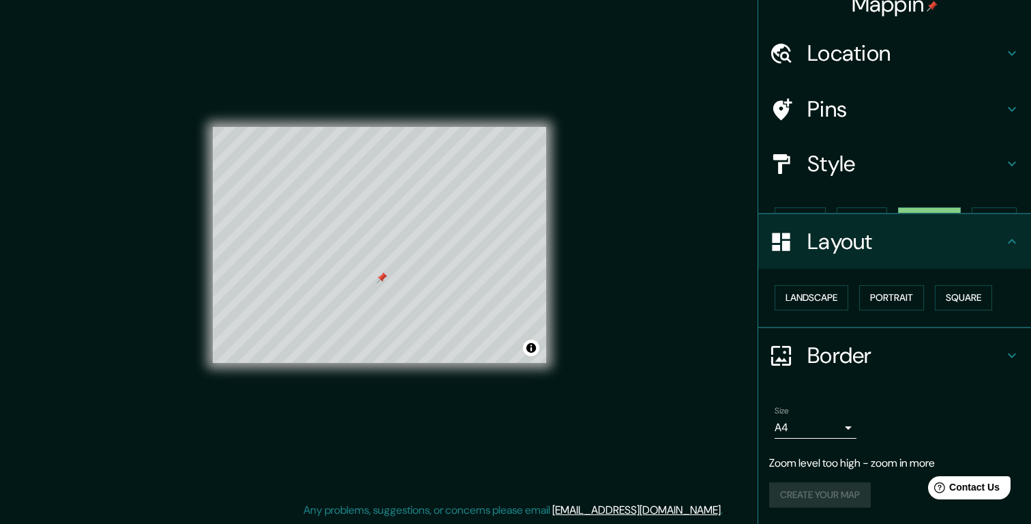
scroll to position [0, 0]
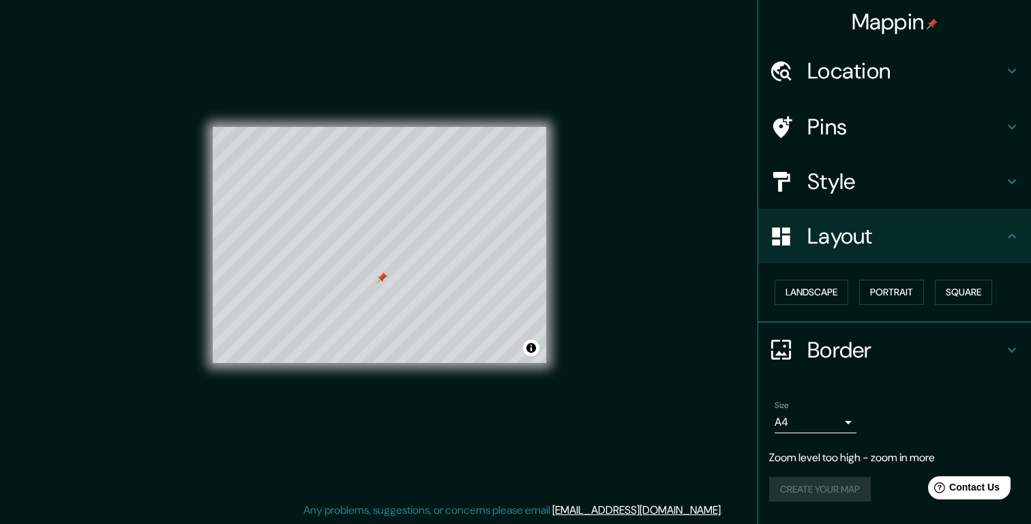
click at [845, 488] on div "Create your map" at bounding box center [895, 489] width 251 height 25
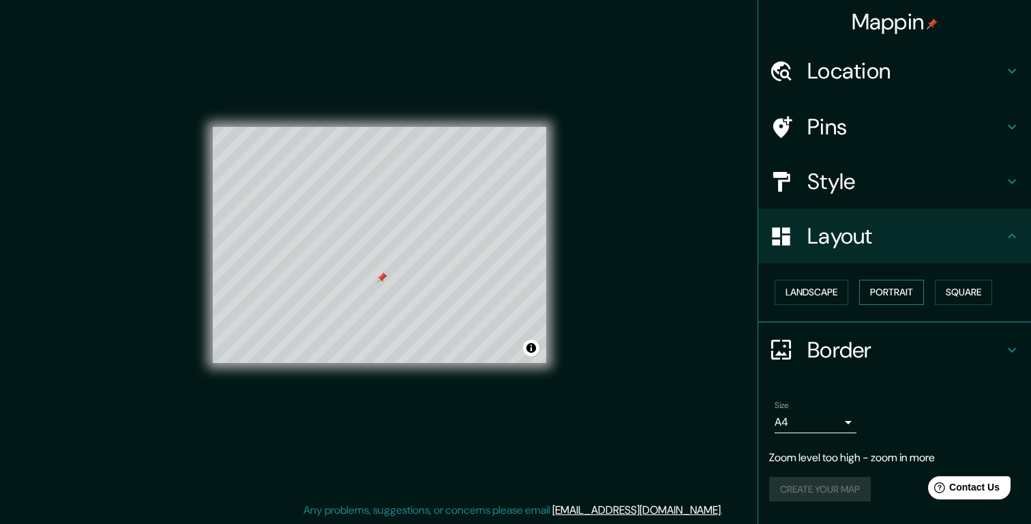
click at [884, 292] on button "Portrait" at bounding box center [892, 292] width 65 height 25
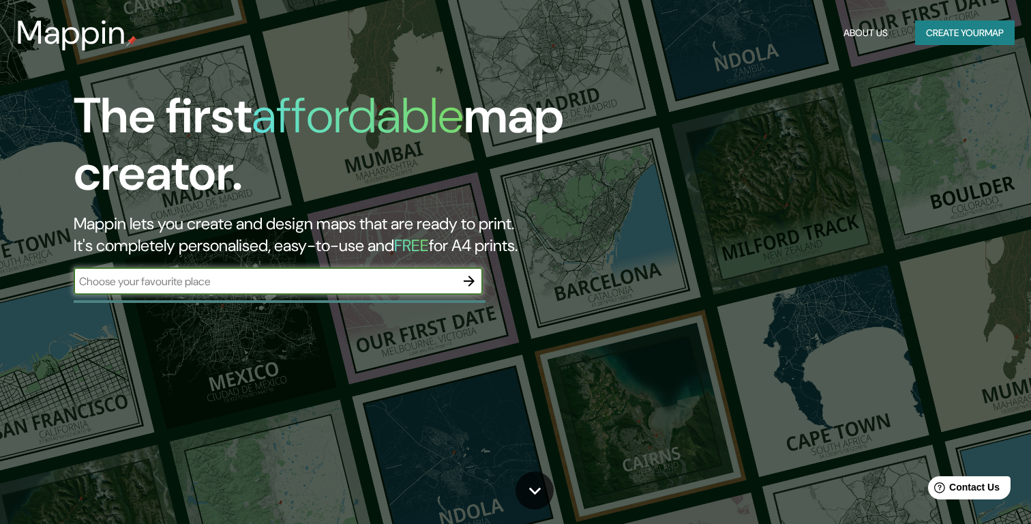
scroll to position [3, 0]
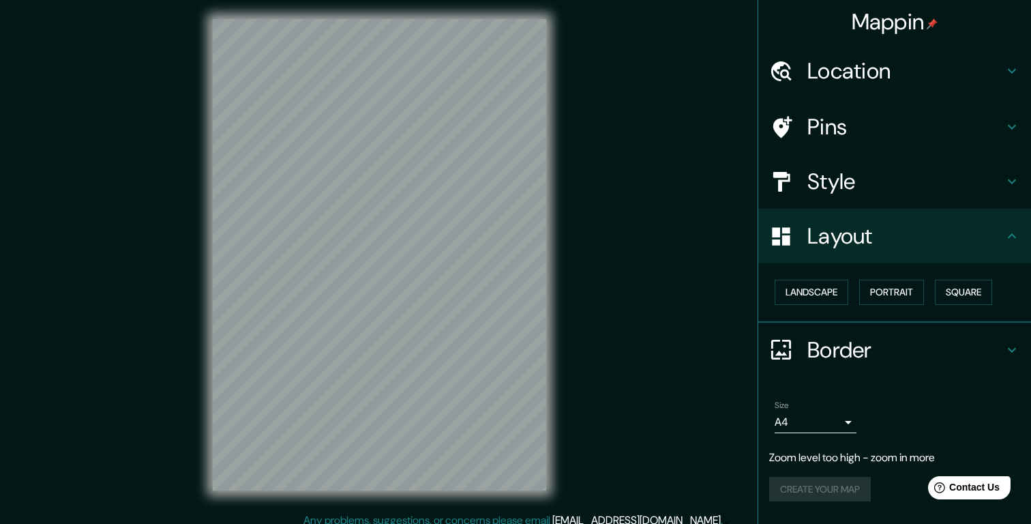
scroll to position [13, 0]
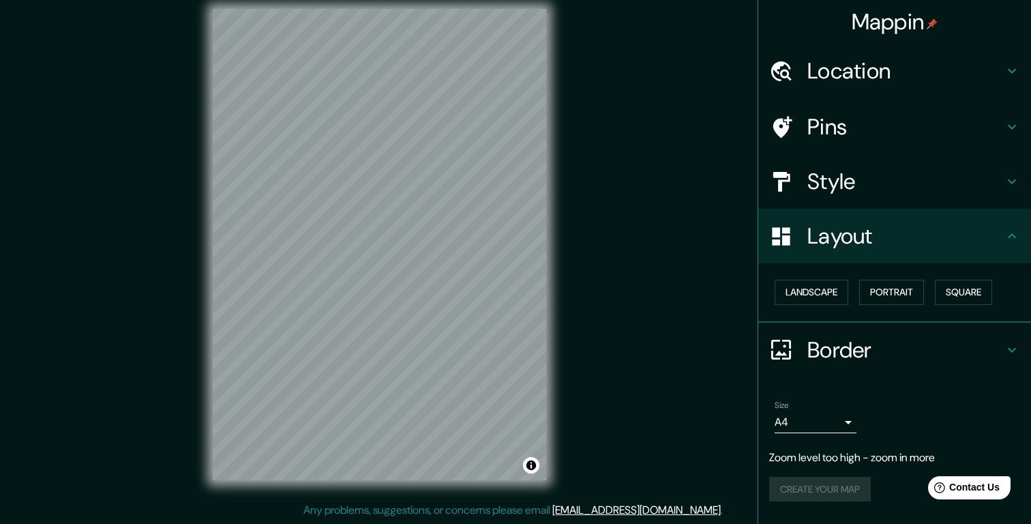
click at [903, 72] on h4 "Location" at bounding box center [906, 70] width 196 height 27
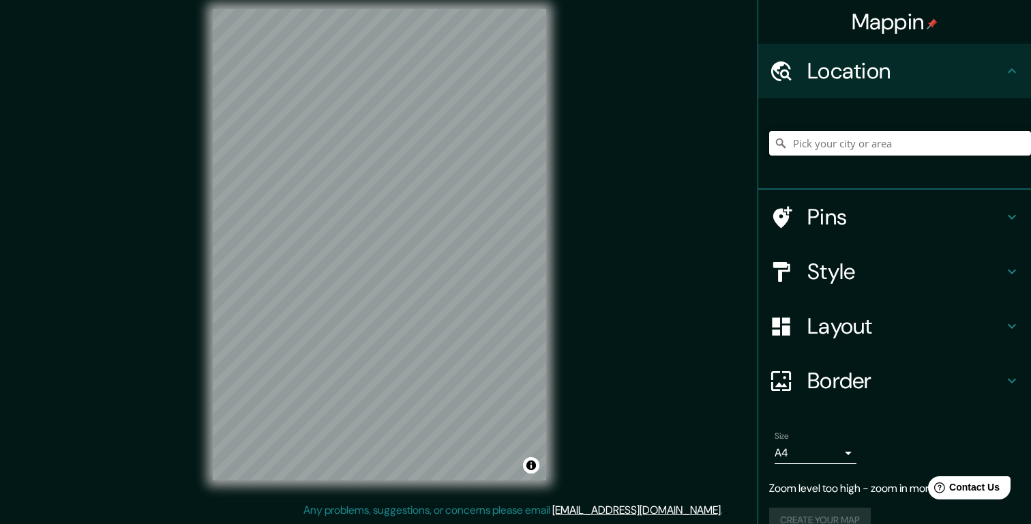
click at [840, 145] on input "Pick your city or area" at bounding box center [901, 143] width 262 height 25
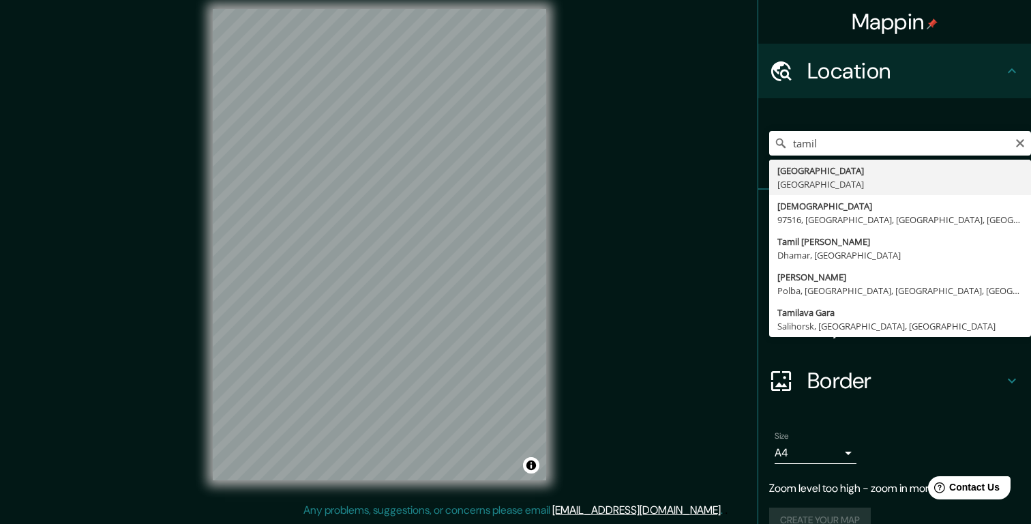
type input "[GEOGRAPHIC_DATA], [GEOGRAPHIC_DATA]"
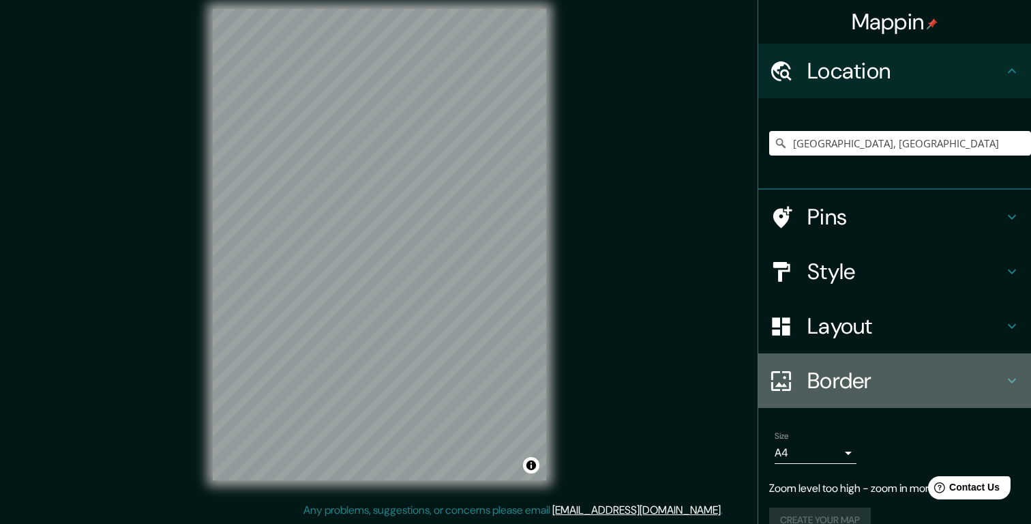
click at [892, 372] on h4 "Border" at bounding box center [906, 380] width 196 height 27
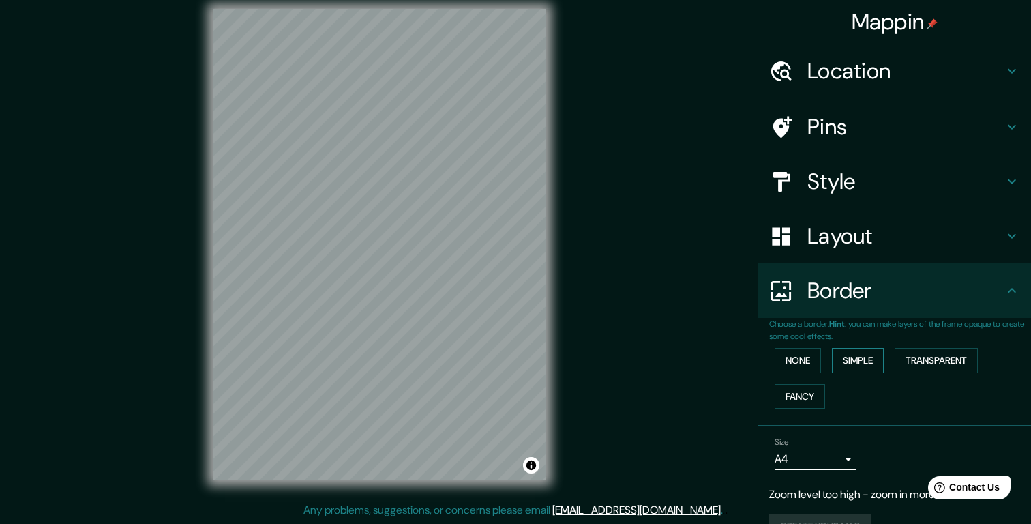
click at [867, 360] on button "Simple" at bounding box center [858, 360] width 52 height 25
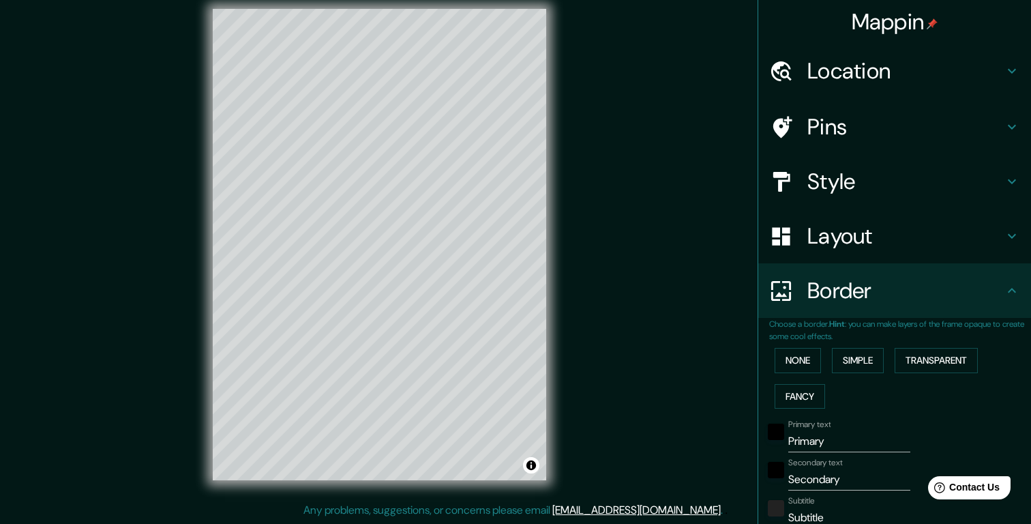
click at [832, 444] on input "Primary" at bounding box center [850, 441] width 122 height 22
type input "196"
type input "39"
click at [834, 470] on input "Secondary" at bounding box center [850, 480] width 122 height 22
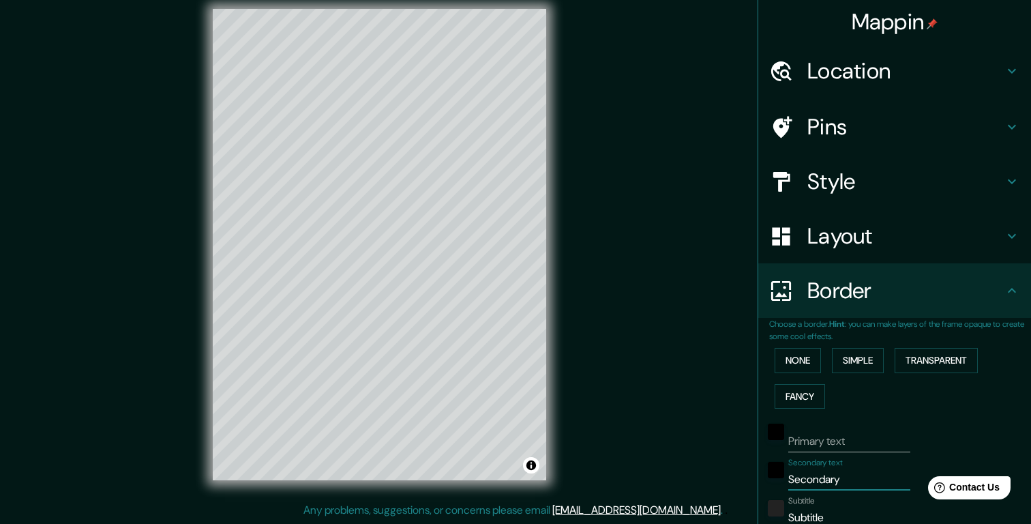
click at [834, 470] on input "Secondary" at bounding box center [850, 480] width 122 height 22
type input "T"
type input "196"
type input "39"
type input "Ta"
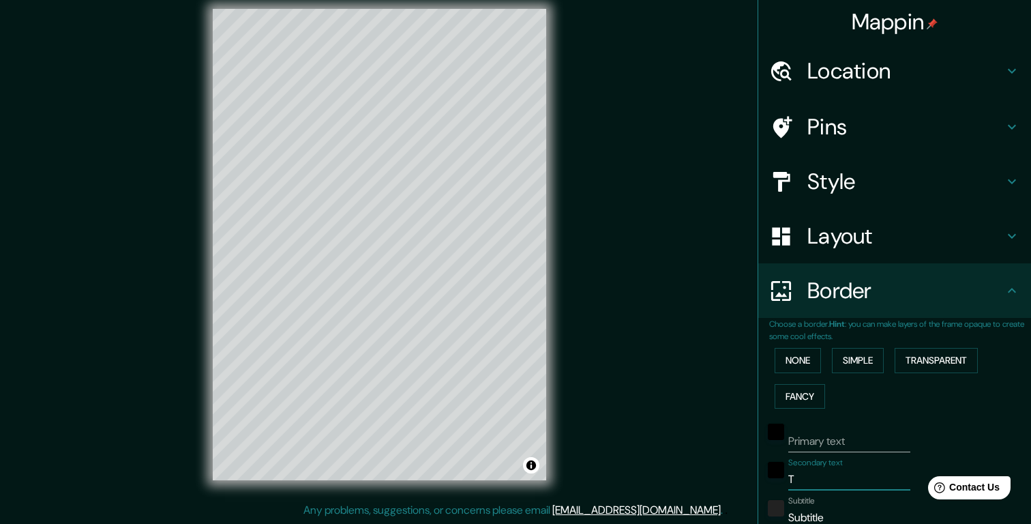
type input "196"
type input "39"
type input "[PERSON_NAME]"
type input "196"
type input "39"
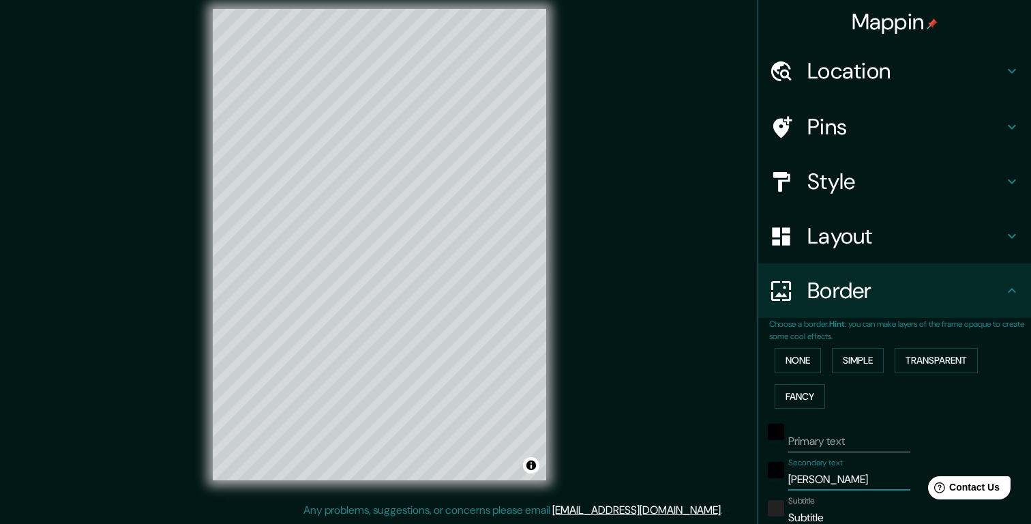
type input "Tamil"
type input "196"
type input "39"
type input "Tamil"
type input "196"
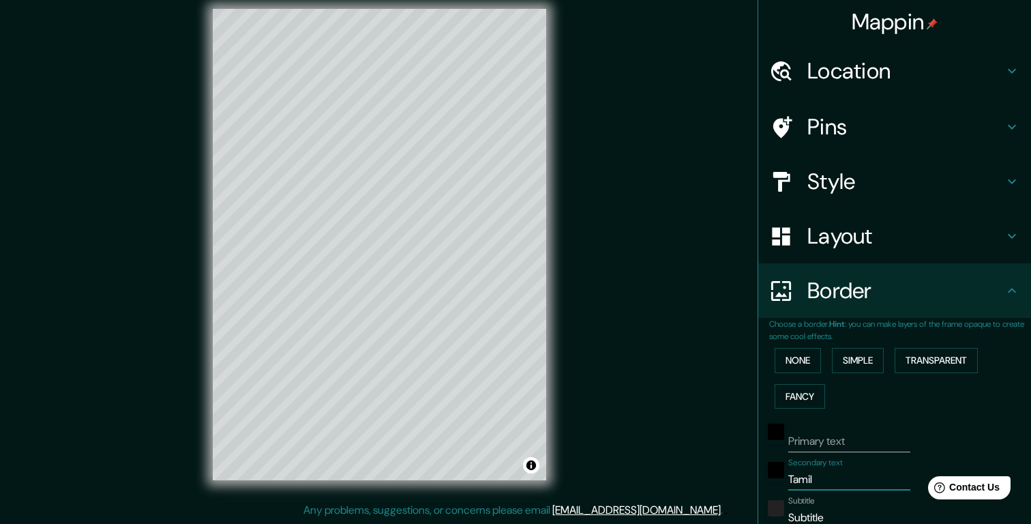
type input "39"
type input "Tamil na"
type input "196"
type input "39"
type input "Tamil nad"
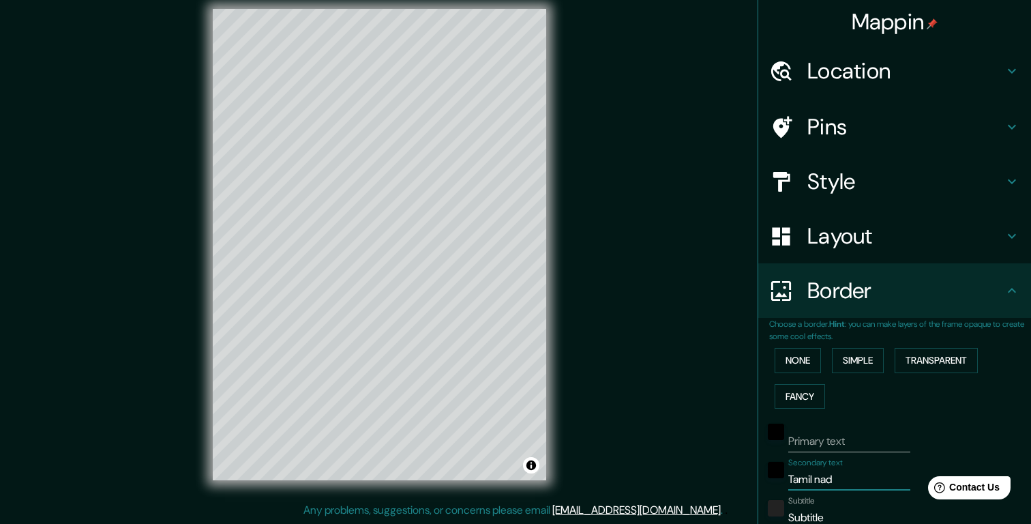
type input "196"
type input "39"
type input "[GEOGRAPHIC_DATA]"
type input "196"
type input "39"
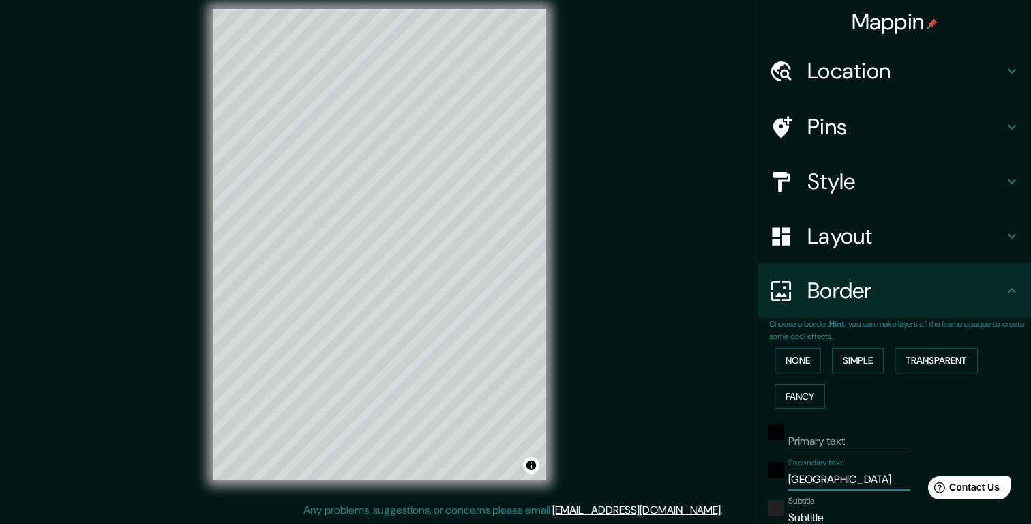
type input "[GEOGRAPHIC_DATA]"
click at [804, 512] on input "Subtitle" at bounding box center [850, 518] width 122 height 22
type input "i"
type input "196"
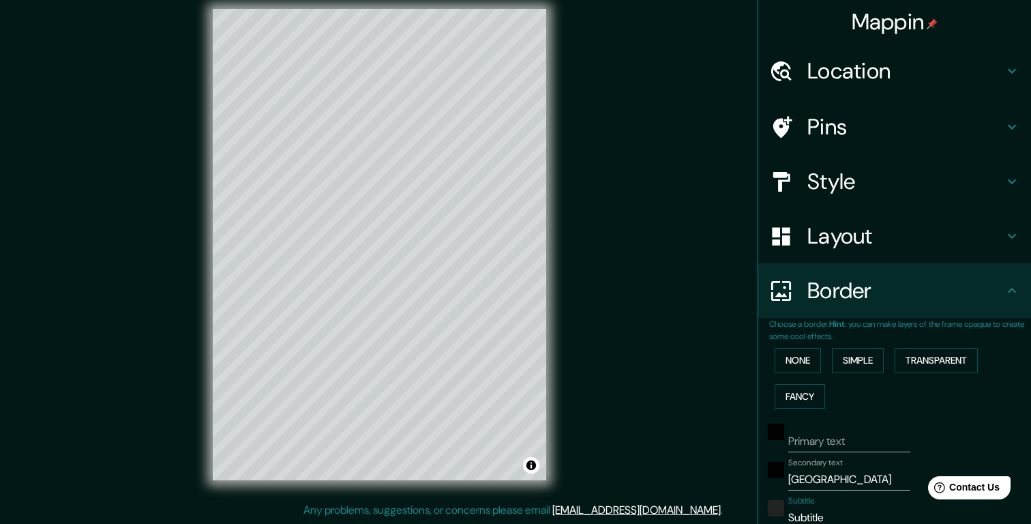
type input "39"
type input "in"
type input "196"
type input "39"
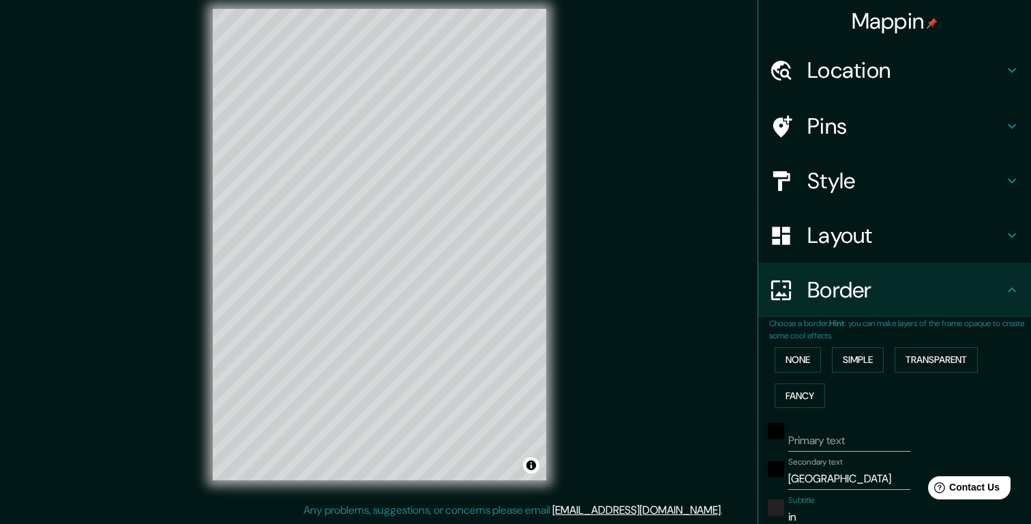
type input "ind"
type input "196"
type input "39"
type input "indi"
type input "196"
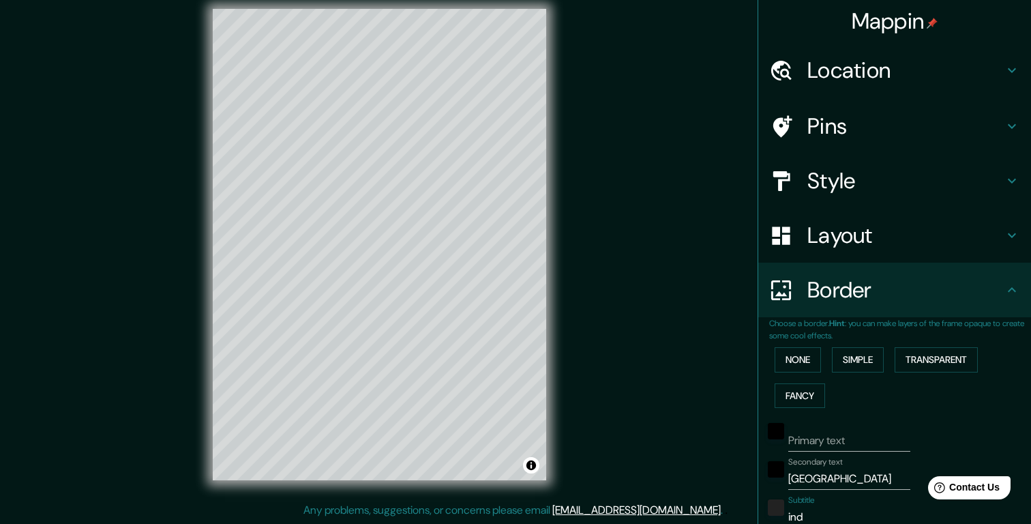
type input "39"
type input "india"
type input "196"
type input "39"
type input "[GEOGRAPHIC_DATA]"
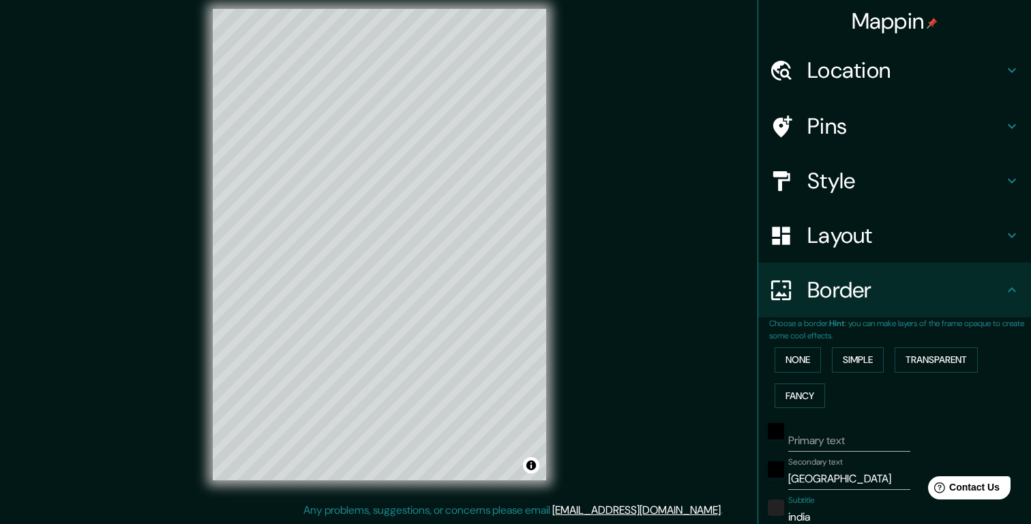
type input "196"
type input "39"
type input "[GEOGRAPHIC_DATA]"
click at [871, 184] on h4 "Style" at bounding box center [906, 180] width 196 height 27
type input "196"
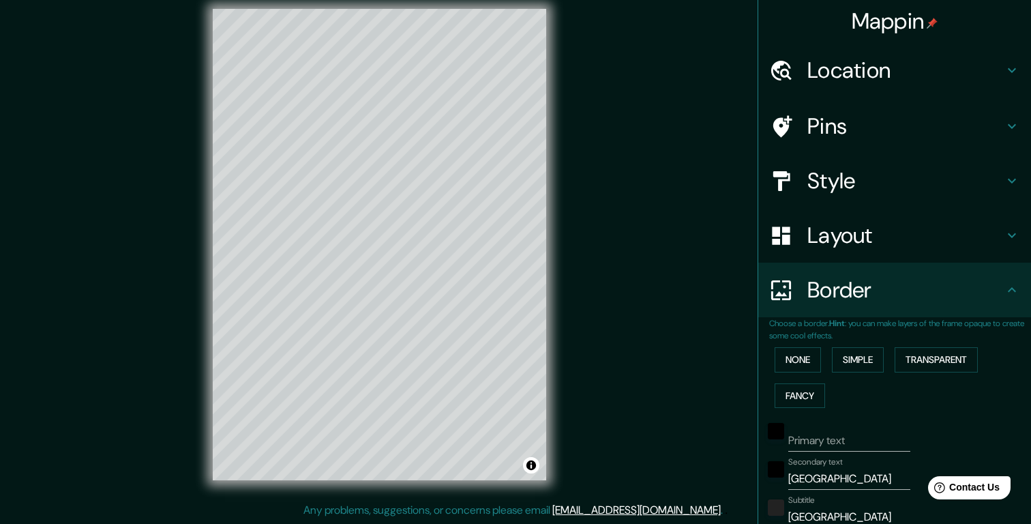
type input "39"
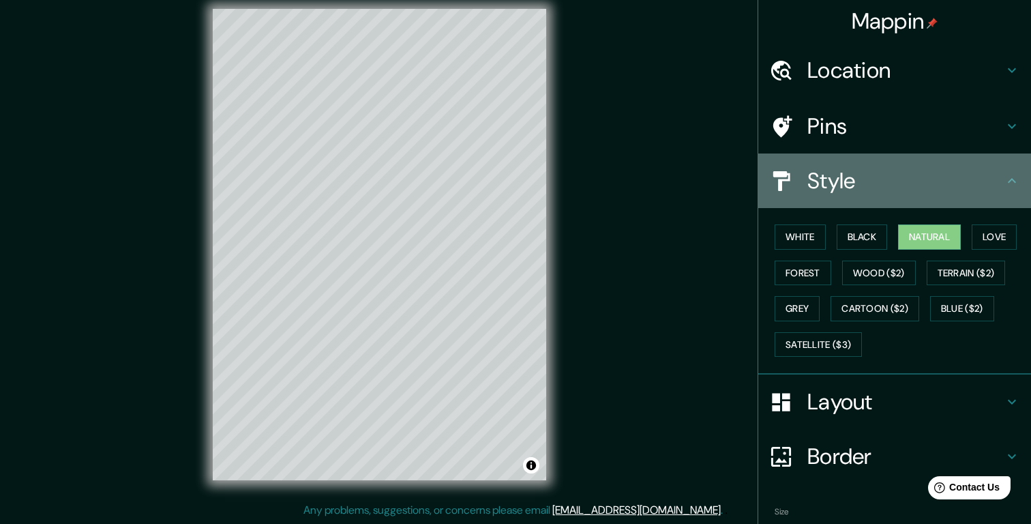
click at [871, 184] on h4 "Style" at bounding box center [906, 180] width 196 height 27
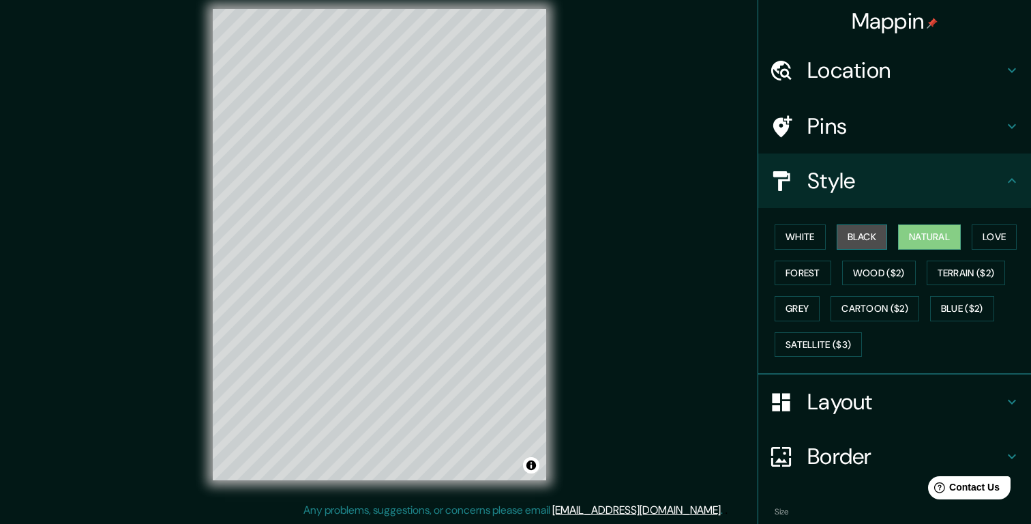
click at [872, 237] on button "Black" at bounding box center [862, 236] width 51 height 25
click at [961, 236] on button "Natural" at bounding box center [929, 236] width 63 height 25
click at [1017, 236] on button "Love" at bounding box center [994, 236] width 45 height 25
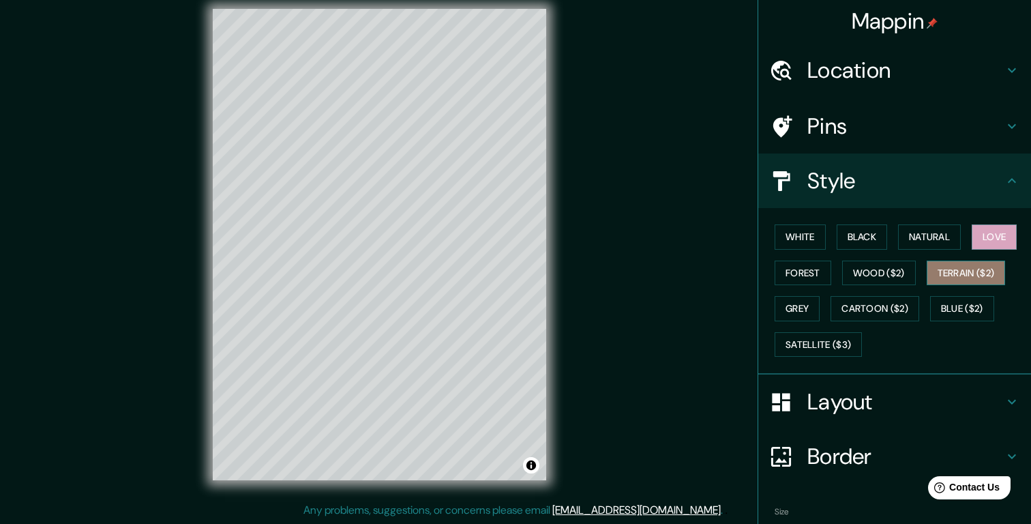
click at [977, 276] on button "Terrain ($2)" at bounding box center [966, 273] width 79 height 25
click at [959, 308] on button "Blue ($2)" at bounding box center [963, 308] width 64 height 25
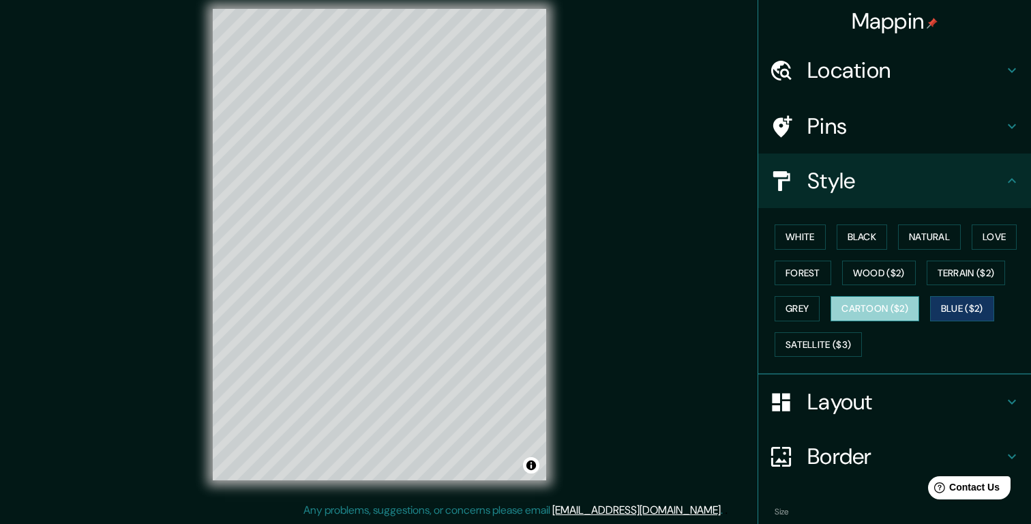
click at [888, 308] on button "Cartoon ($2)" at bounding box center [875, 308] width 89 height 25
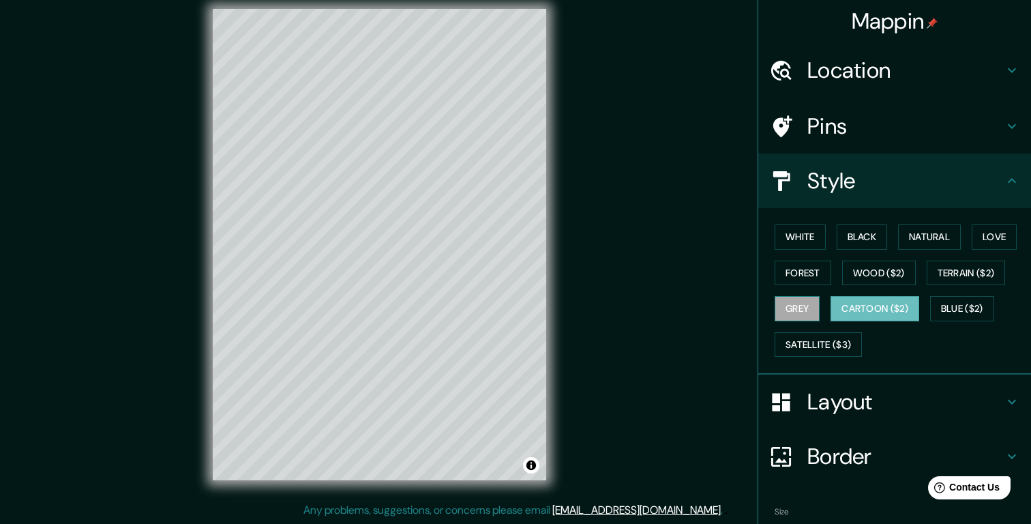
click at [802, 310] on button "Grey" at bounding box center [797, 308] width 45 height 25
click at [808, 355] on button "Satellite ($3)" at bounding box center [818, 344] width 87 height 25
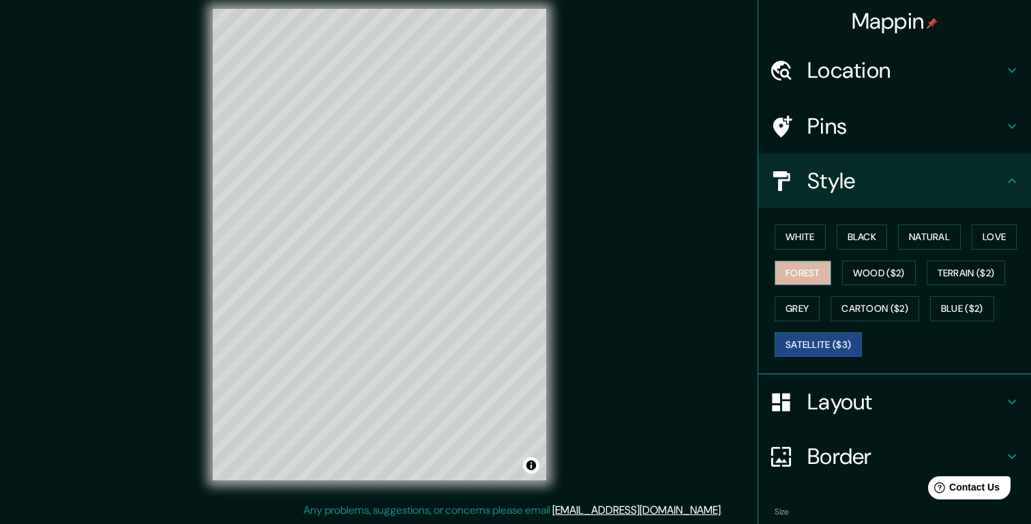
click at [807, 268] on button "Forest" at bounding box center [803, 273] width 57 height 25
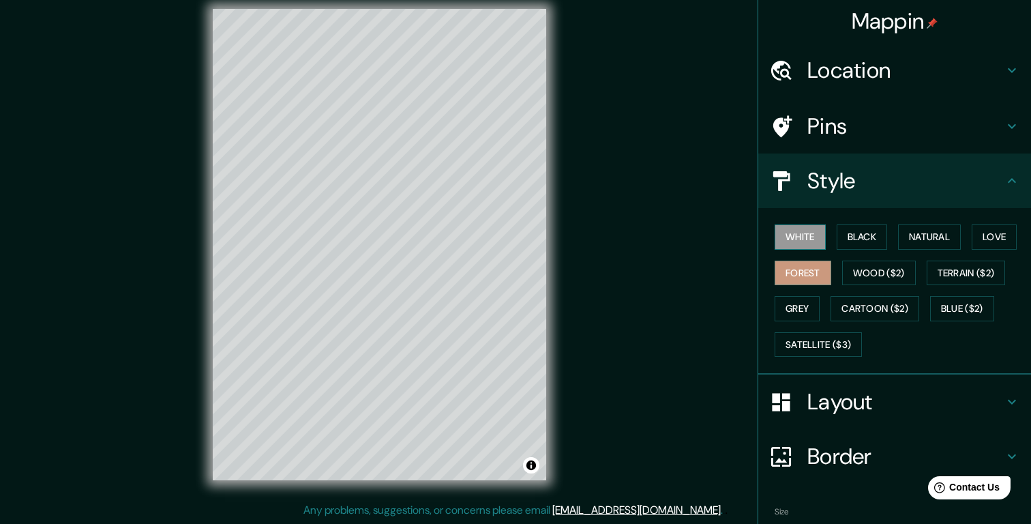
click at [809, 238] on button "White" at bounding box center [800, 236] width 51 height 25
click at [927, 236] on button "Natural" at bounding box center [929, 236] width 63 height 25
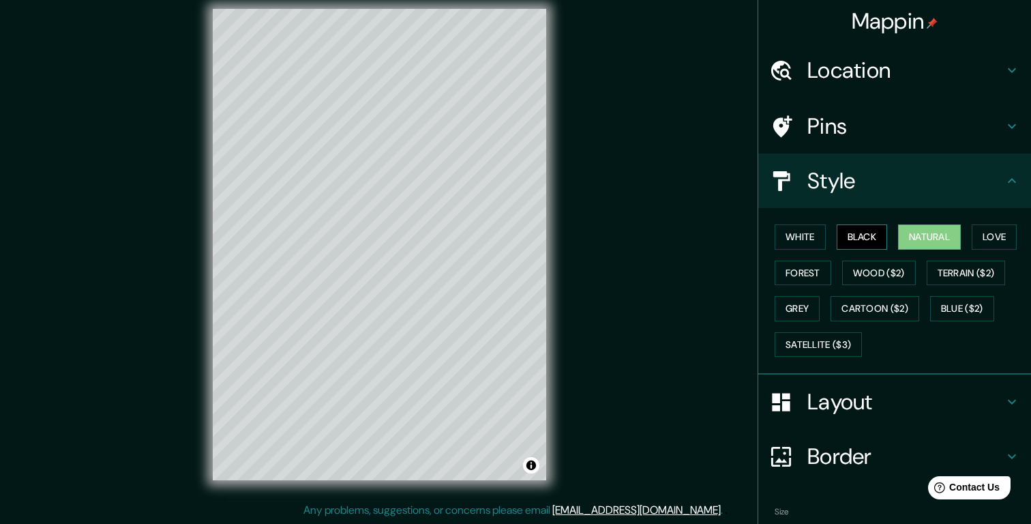
click at [878, 241] on button "Black" at bounding box center [862, 236] width 51 height 25
click at [924, 240] on button "Natural" at bounding box center [929, 236] width 63 height 25
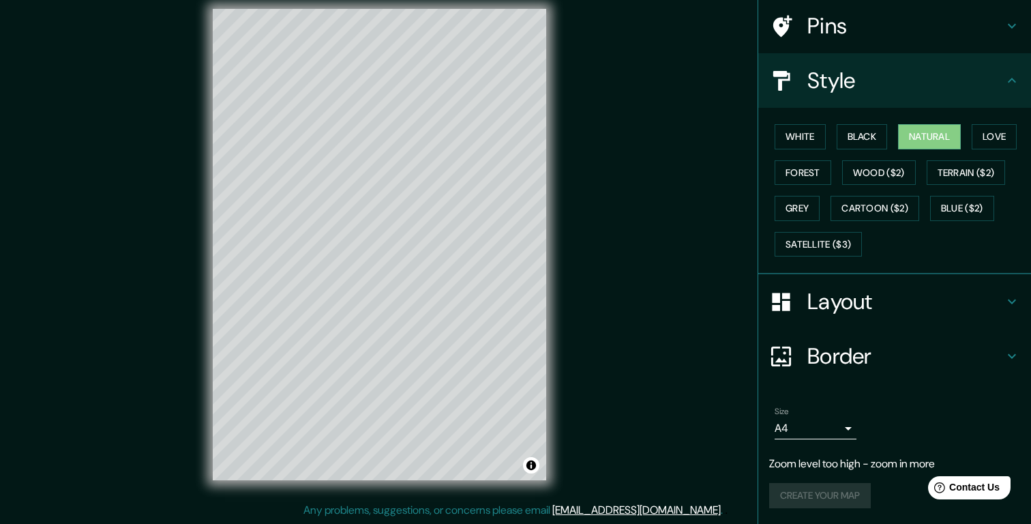
click at [936, 293] on h4 "Layout" at bounding box center [906, 301] width 196 height 27
type input "196"
type input "39"
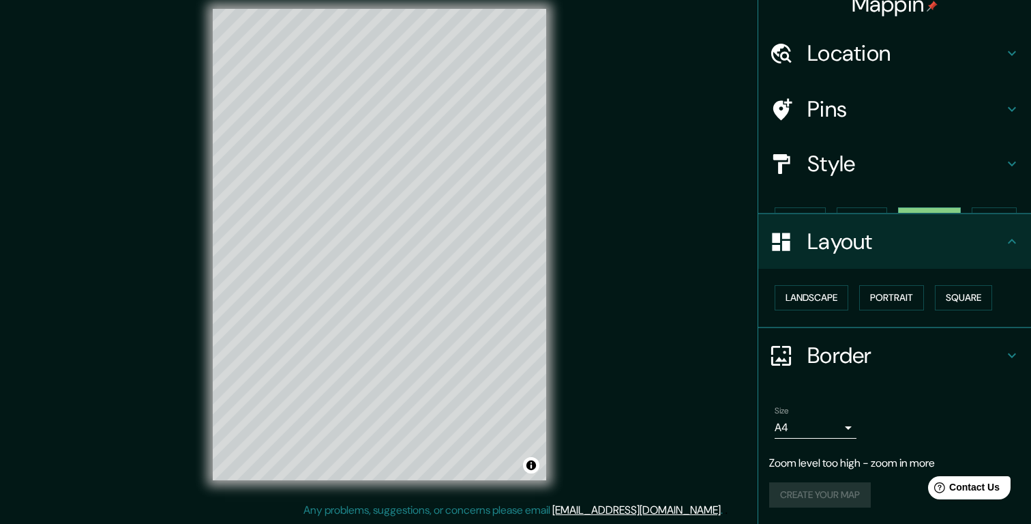
scroll to position [0, 0]
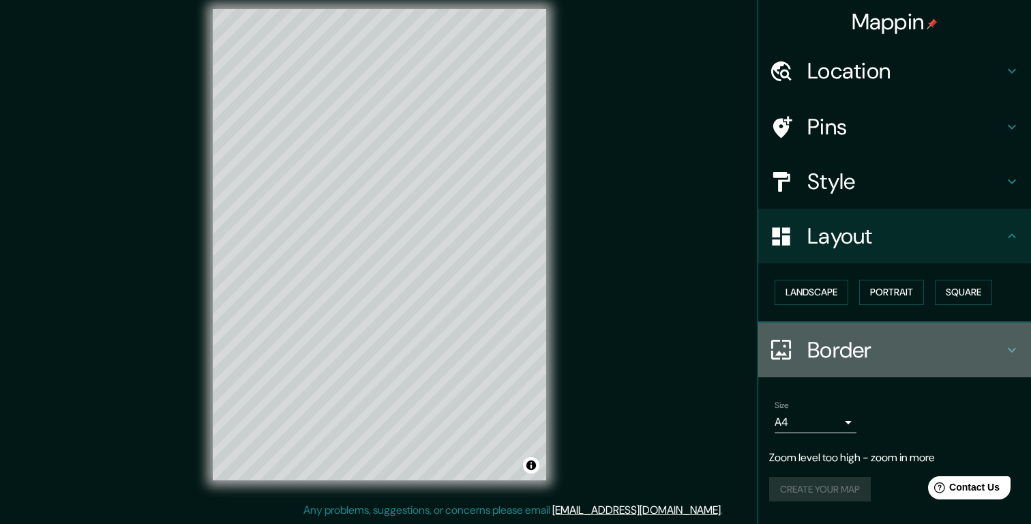
click at [893, 361] on h4 "Border" at bounding box center [906, 349] width 196 height 27
type input "196"
type input "39"
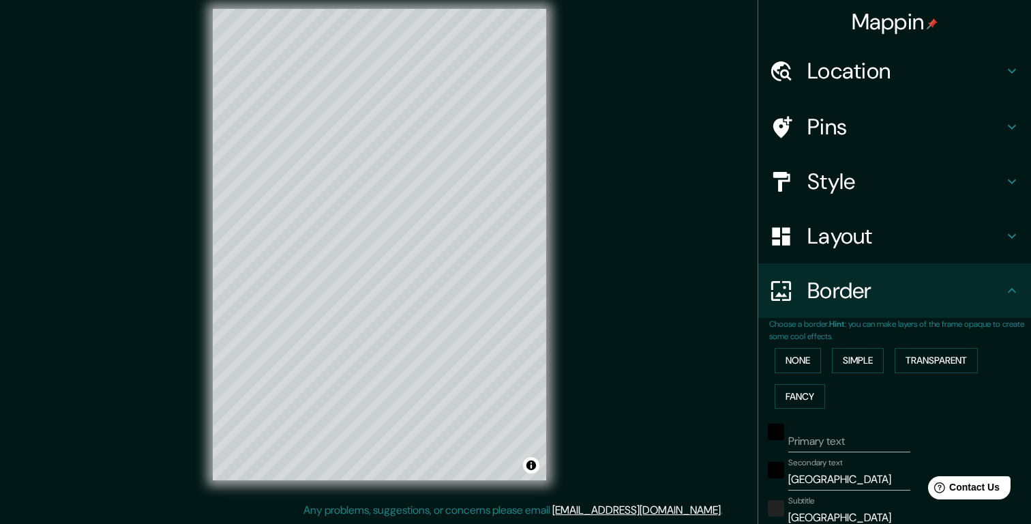
click at [712, 418] on div "Mappin Location [GEOGRAPHIC_DATA], [GEOGRAPHIC_DATA] Pins Style Layout Border C…" at bounding box center [515, 255] width 1031 height 537
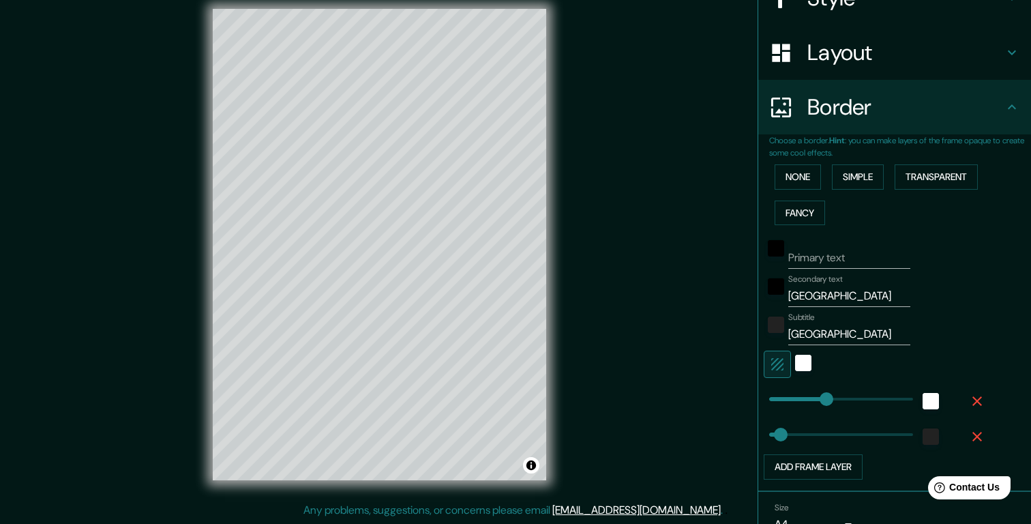
scroll to position [185, 0]
click at [829, 289] on input "[GEOGRAPHIC_DATA]" at bounding box center [850, 295] width 122 height 22
type input "I"
type input "196"
type input "39"
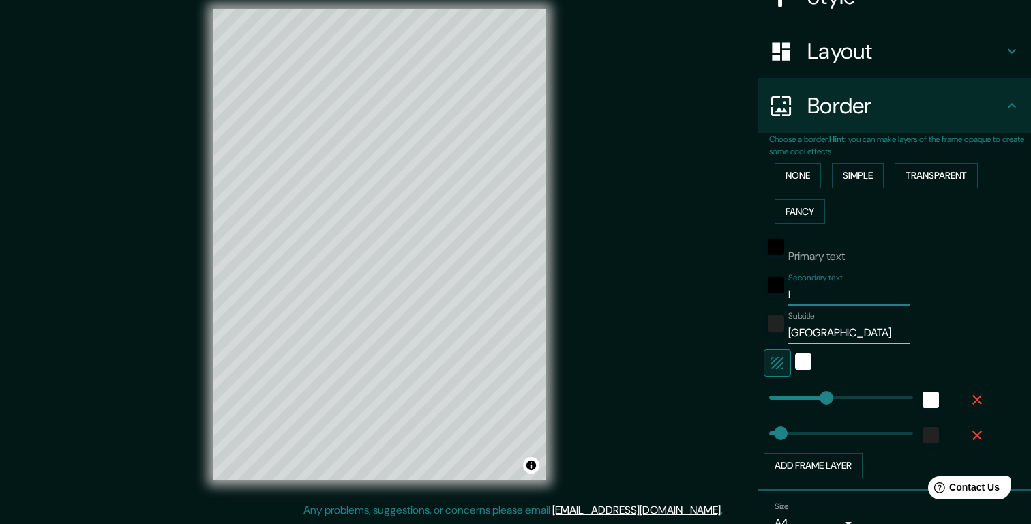
type input "In"
type input "196"
type input "39"
type input "Ind"
type input "196"
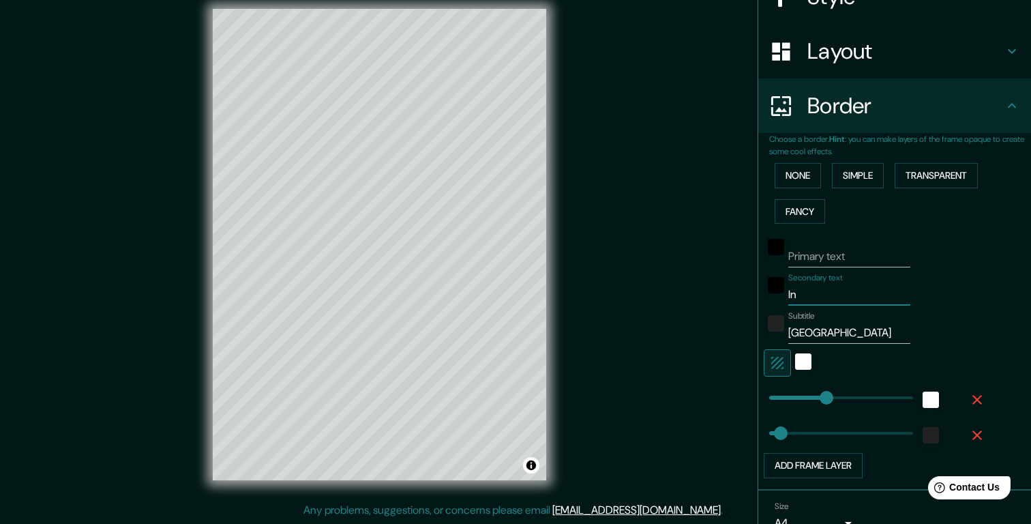
type input "39"
type input "Indi"
type input "196"
type input "39"
type input "[GEOGRAPHIC_DATA]"
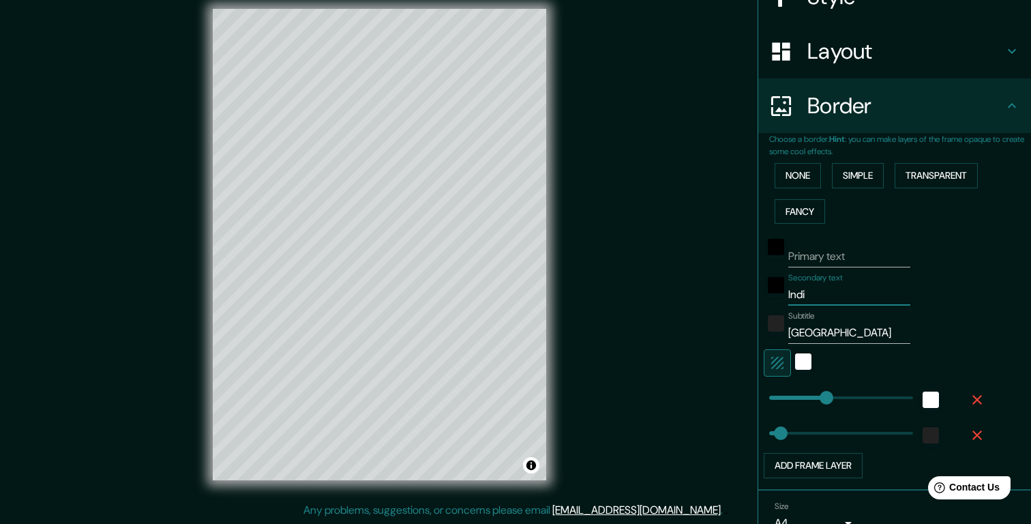
type input "196"
type input "39"
type input "[GEOGRAPHIC_DATA]"
type input "196"
type input "39"
